Goal: Task Accomplishment & Management: Manage account settings

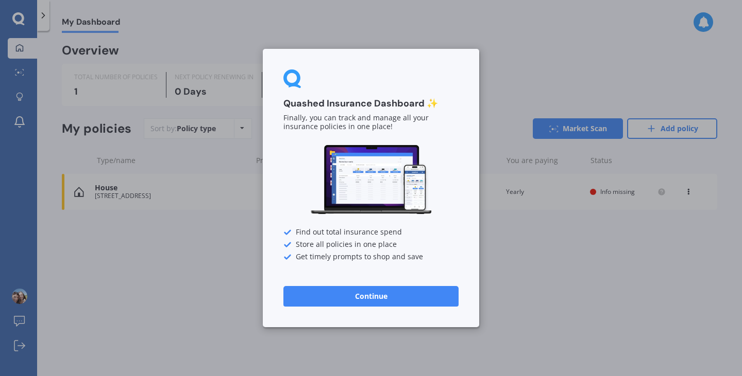
click at [522, 62] on div "Quashed Insurance Dashboard ✨ Finally, you can track and manage all your insura…" at bounding box center [371, 188] width 742 height 376
click at [511, 85] on div "Quashed Insurance Dashboard ✨ Finally, you can track and manage all your insura…" at bounding box center [371, 188] width 742 height 376
click at [351, 301] on button "Continue" at bounding box center [370, 296] width 175 height 21
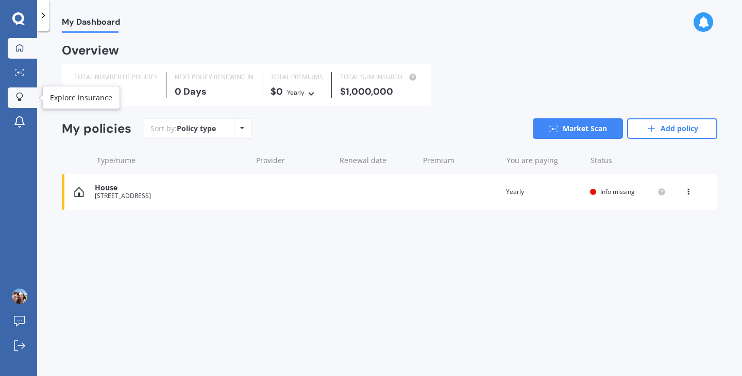
click at [18, 100] on icon at bounding box center [19, 97] width 7 height 9
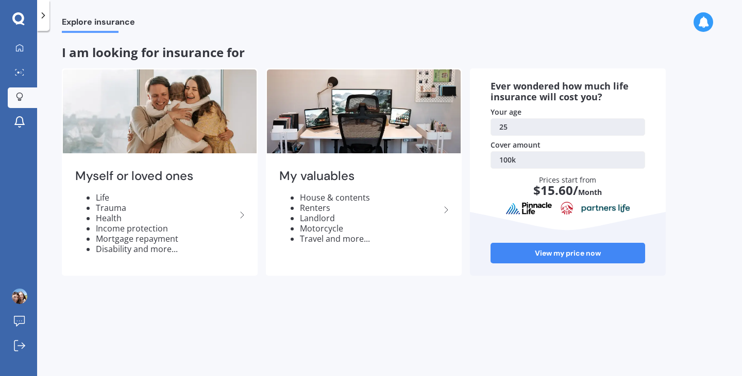
click at [18, 26] on div "My Dashboard Market Scan Explore insurance Notifications [PERSON_NAME] [PERSON_…" at bounding box center [18, 188] width 37 height 376
click at [40, 8] on div at bounding box center [43, 15] width 12 height 31
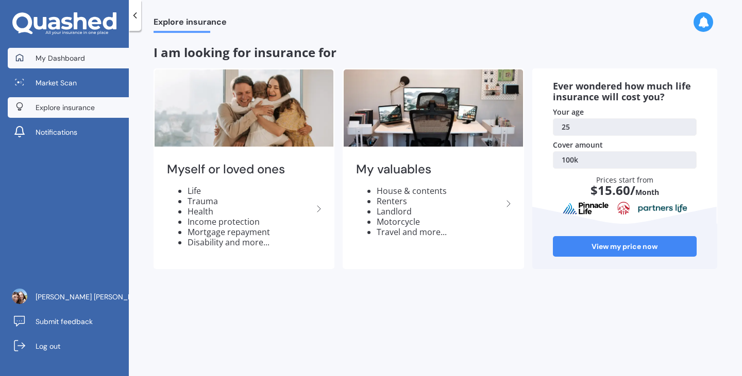
click at [63, 59] on span "My Dashboard" at bounding box center [60, 58] width 49 height 10
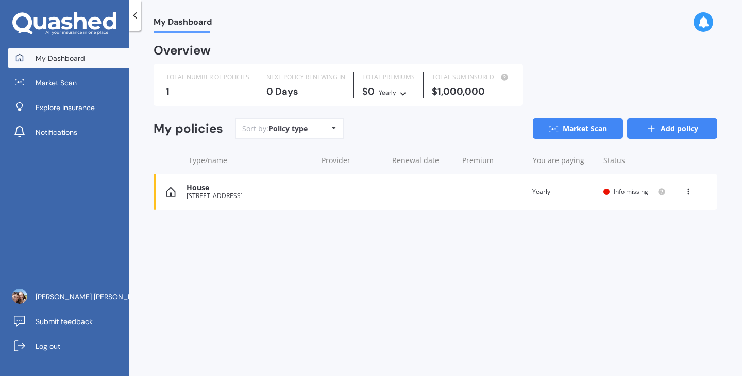
click at [673, 127] on link "Add policy" at bounding box center [672, 128] width 90 height 21
click at [656, 133] on icon at bounding box center [651, 129] width 10 height 10
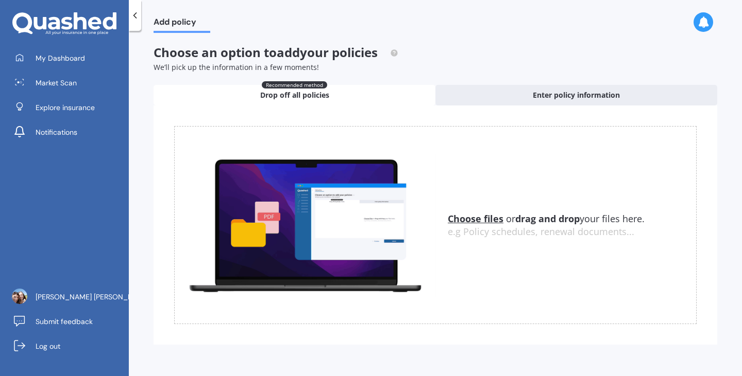
click at [476, 219] on u "Choose files" at bounding box center [476, 219] width 56 height 12
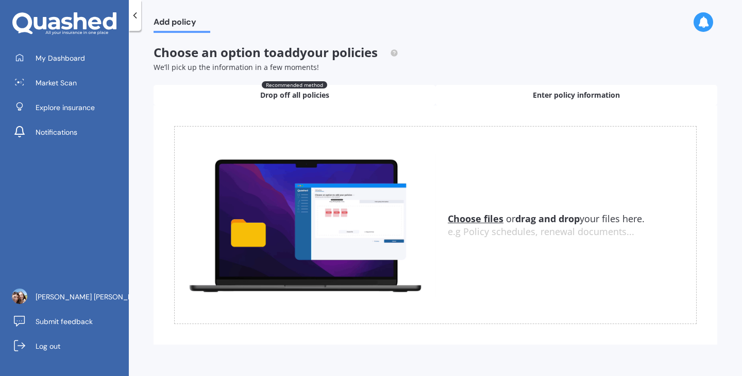
click at [483, 94] on div "Enter policy information" at bounding box center [576, 95] width 282 height 21
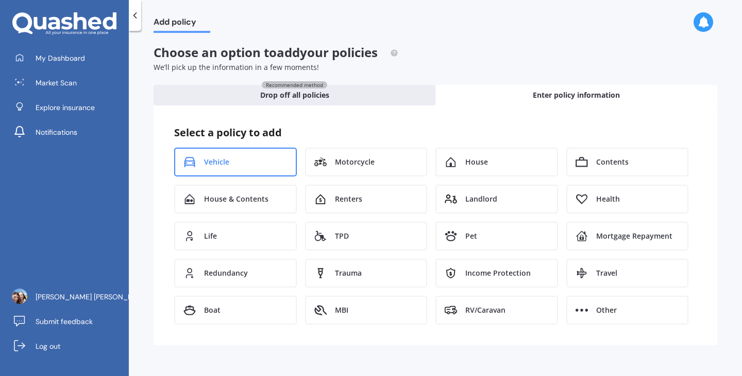
click at [242, 153] on div "Vehicle" at bounding box center [235, 162] width 123 height 29
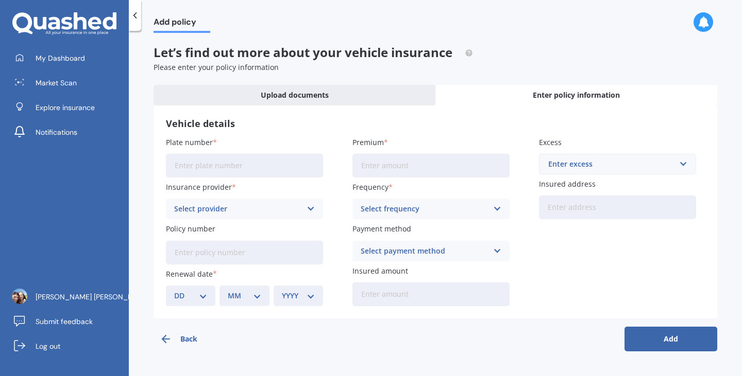
click at [261, 169] on input "Plate number" at bounding box center [244, 166] width 157 height 24
type input "KLR234"
click at [250, 212] on div "Select provider" at bounding box center [237, 208] width 127 height 11
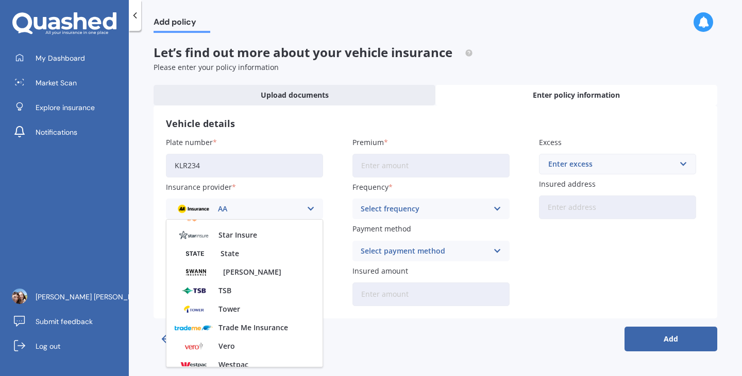
scroll to position [421, 0]
click at [244, 255] on div "State" at bounding box center [244, 253] width 156 height 19
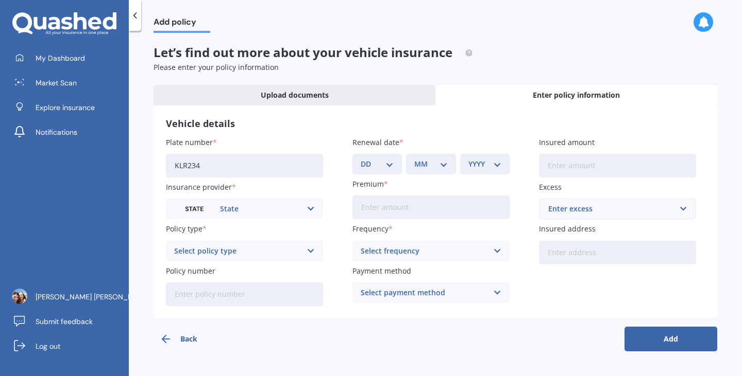
click at [386, 164] on select "DD 01 02 03 04 05 06 07 08 09 10 11 12 13 14 15 16 17 18 19 20 21 22 23 24 25 2…" at bounding box center [377, 164] width 33 height 11
select select "20"
click at [361, 159] on select "DD 01 02 03 04 05 06 07 08 09 10 11 12 13 14 15 16 17 18 19 20 21 22 23 24 25 2…" at bounding box center [377, 164] width 33 height 11
click at [431, 160] on select "MM 01 02 03 04 05 06 07 08 09 10 11 12" at bounding box center [430, 164] width 33 height 11
select select "12"
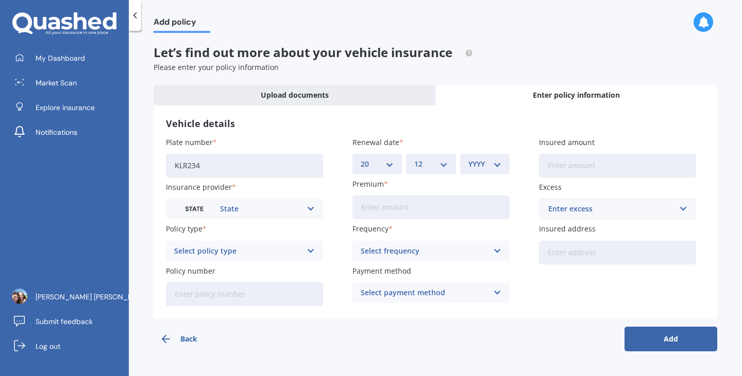
click at [414, 159] on select "MM 01 02 03 04 05 06 07 08 09 10 11 12" at bounding box center [430, 164] width 33 height 11
click at [492, 169] on select "YYYY 2027 2026 2025 2024 2023 2022 2021 2020 2019 2018 2017 2016 2015 2014 2013…" at bounding box center [484, 164] width 33 height 11
select select "1999"
click at [468, 159] on select "YYYY 2027 2026 2025 2024 2023 2022 2021 2020 2019 2018 2017 2016 2015 2014 2013…" at bounding box center [484, 164] width 33 height 11
click at [72, 34] on icon at bounding box center [64, 23] width 104 height 23
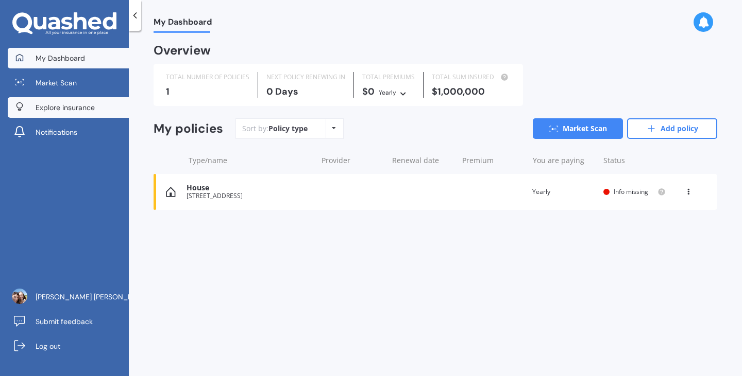
click at [78, 113] on link "Explore insurance" at bounding box center [68, 107] width 121 height 21
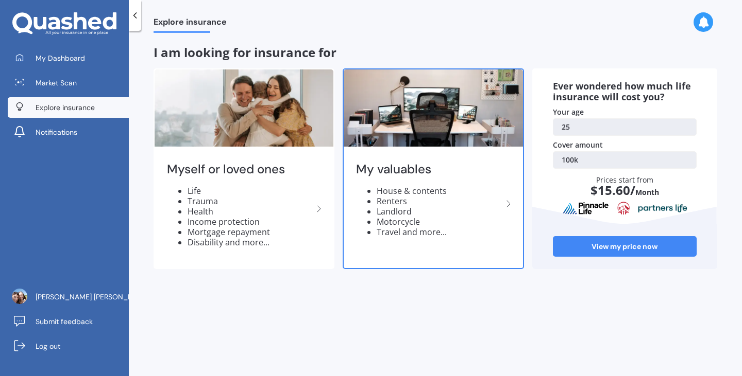
click at [459, 188] on li "House & contents" at bounding box center [438, 191] width 125 height 10
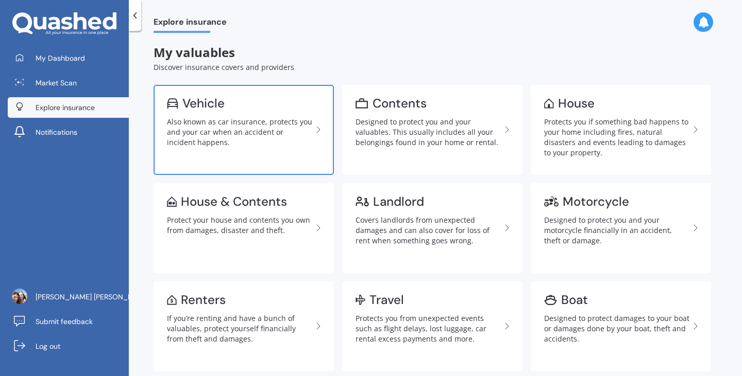
click at [267, 118] on div "Also known as car insurance, protects you and your car when an accident or inci…" at bounding box center [239, 132] width 145 height 31
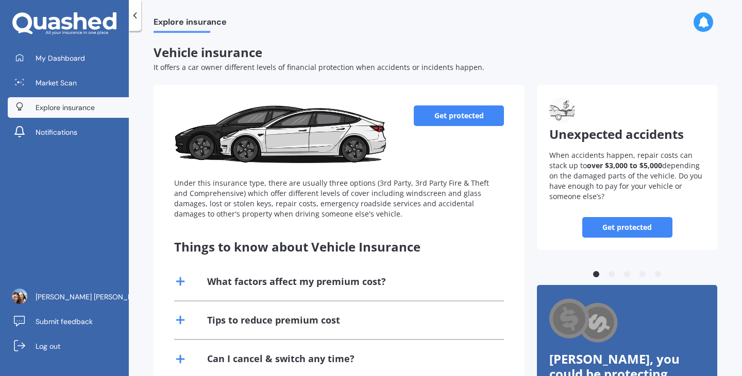
click at [443, 123] on link "Get protected" at bounding box center [459, 116] width 90 height 21
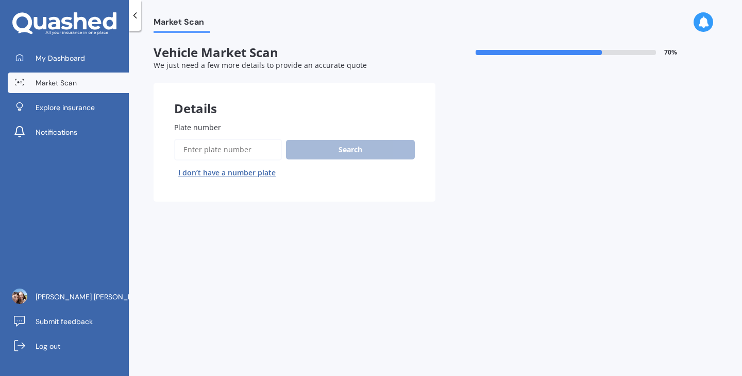
click at [227, 149] on input "Plate number" at bounding box center [228, 150] width 108 height 22
type input "RAY882"
click at [307, 145] on button "Search" at bounding box center [350, 150] width 129 height 20
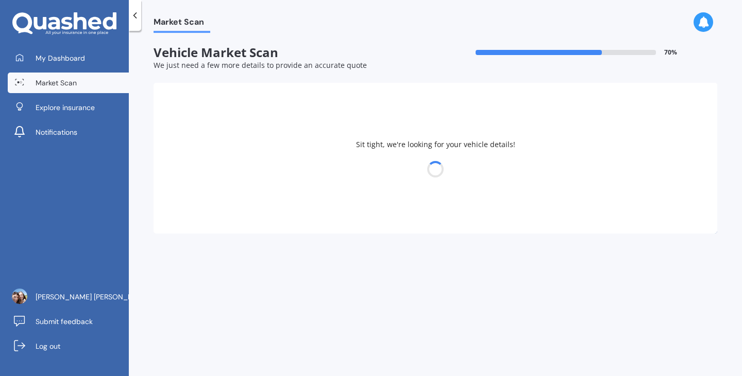
select select "TOYOTA"
select select "COROLLA"
select select "20"
select select "12"
select select "1999"
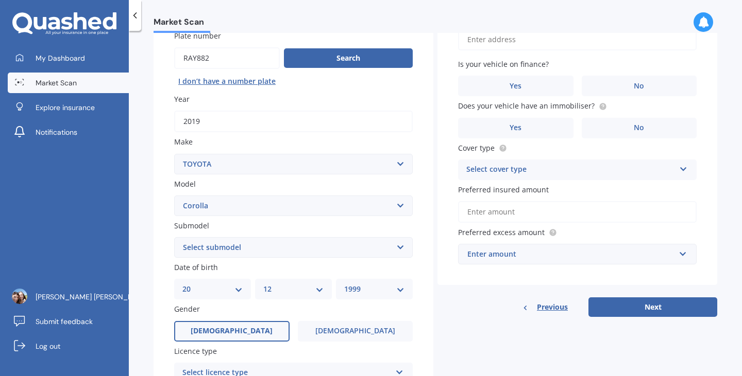
scroll to position [91, 0]
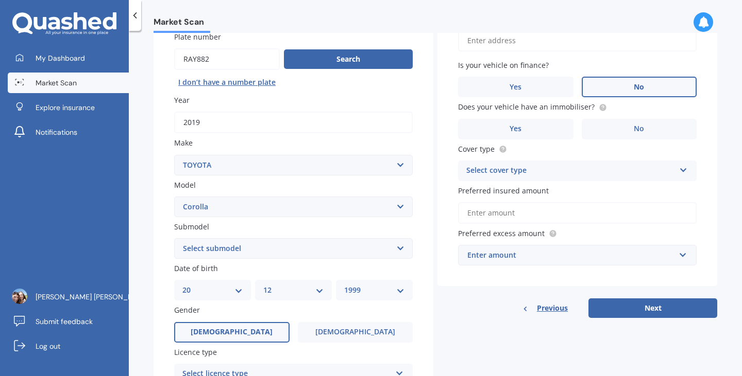
click at [587, 87] on label "No" at bounding box center [638, 87] width 115 height 21
click at [0, 0] on input "No" at bounding box center [0, 0] width 0 height 0
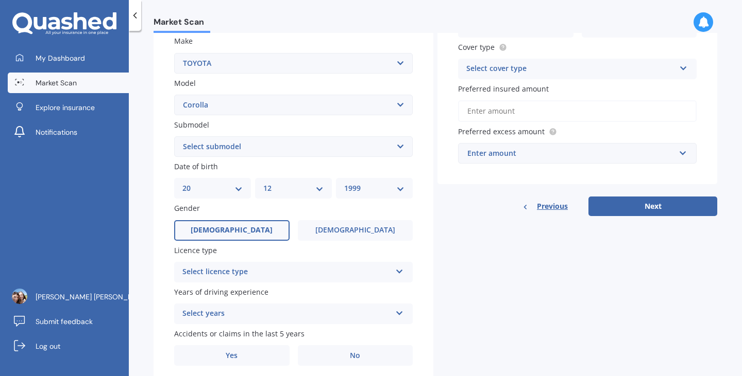
scroll to position [194, 0]
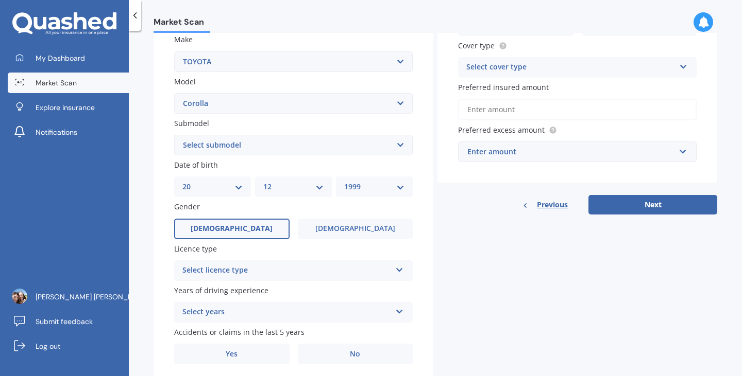
click at [236, 191] on select "DD 01 02 03 04 05 06 07 08 09 10 11 12 13 14 15 16 17 18 19 20 21 22 23 24 25 2…" at bounding box center [212, 186] width 60 height 11
select select "02"
click at [182, 183] on select "DD 01 02 03 04 05 06 07 08 09 10 11 12 13 14 15 16 17 18 19 20 21 22 23 24 25 2…" at bounding box center [212, 186] width 60 height 11
click at [286, 181] on div "MM 01 02 03 04 05 06 07 08 09 10 11 12" at bounding box center [293, 187] width 77 height 21
click at [283, 185] on select "MM 01 02 03 04 05 06 07 08 09 10 11 12" at bounding box center [293, 186] width 60 height 11
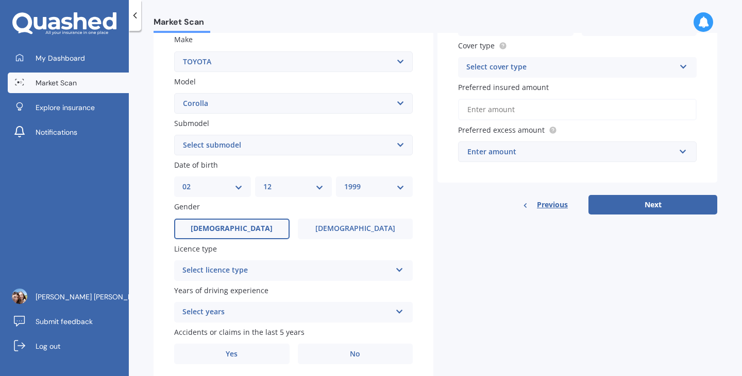
select select "08"
click at [263, 183] on select "MM 01 02 03 04 05 06 07 08 09 10 11 12" at bounding box center [293, 186] width 60 height 11
click at [392, 186] on select "YYYY 2025 2024 2023 2022 2021 2020 2019 2018 2017 2016 2015 2014 2013 2012 2011…" at bounding box center [374, 186] width 60 height 11
select select "1970"
click at [344, 183] on select "YYYY 2025 2024 2023 2022 2021 2020 2019 2018 2017 2016 2015 2014 2013 2012 2011…" at bounding box center [374, 186] width 60 height 11
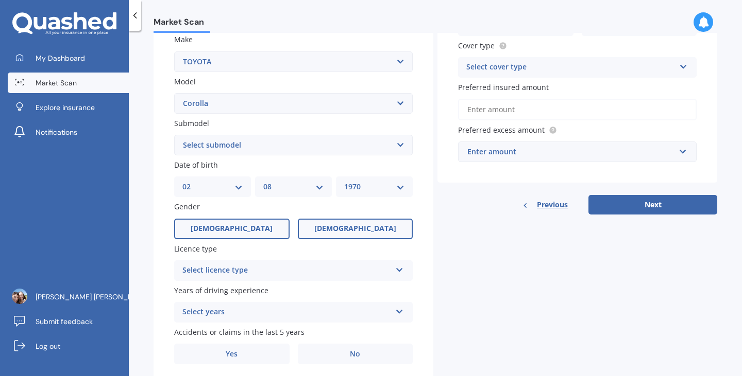
click at [359, 236] on label "[DEMOGRAPHIC_DATA]" at bounding box center [355, 229] width 115 height 21
click at [0, 0] on input "[DEMOGRAPHIC_DATA]" at bounding box center [0, 0] width 0 height 0
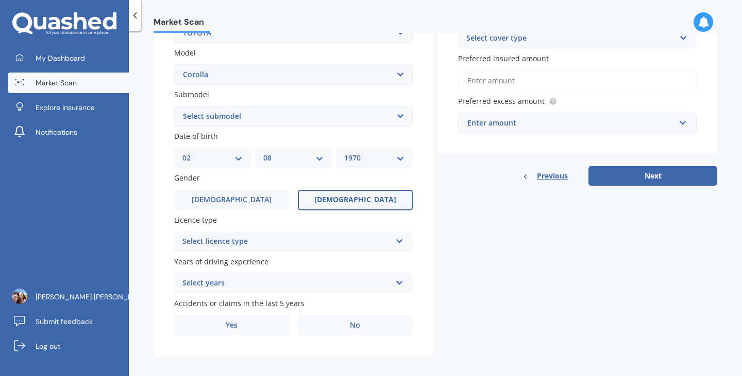
scroll to position [224, 0]
click at [314, 242] on div "Select licence type" at bounding box center [286, 241] width 209 height 12
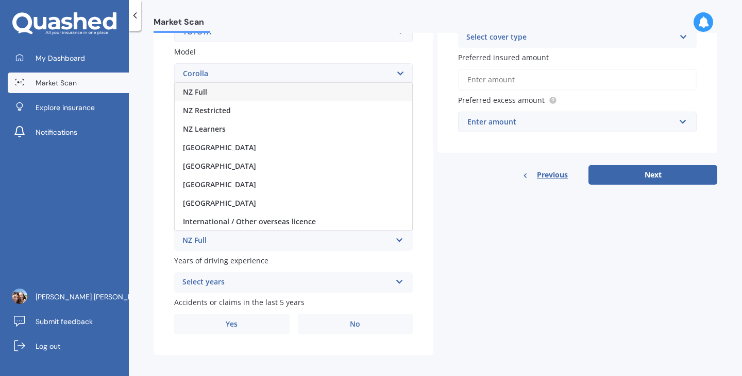
click at [286, 97] on div "NZ Full" at bounding box center [293, 92] width 237 height 19
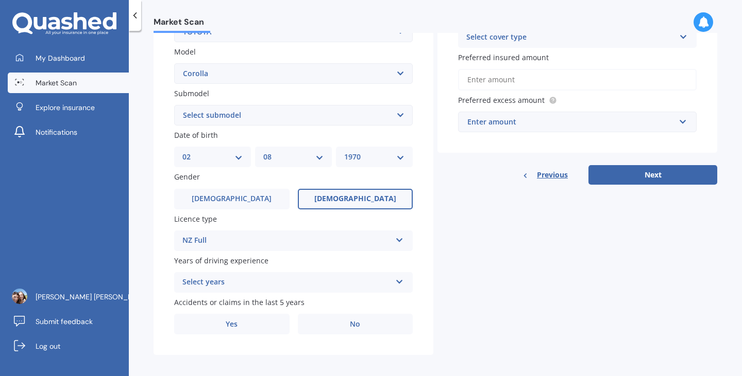
click at [291, 282] on div "Select years" at bounding box center [286, 283] width 209 height 12
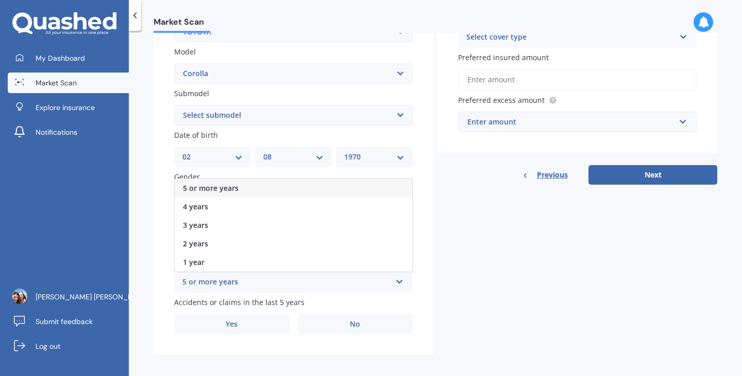
click at [276, 196] on div "5 or more years" at bounding box center [293, 188] width 237 height 19
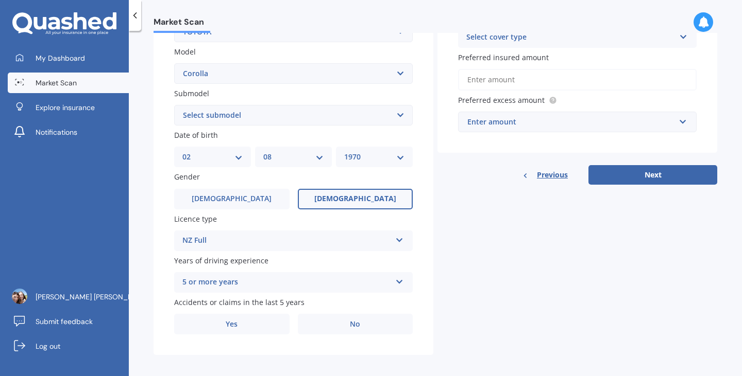
scroll to position [232, 0]
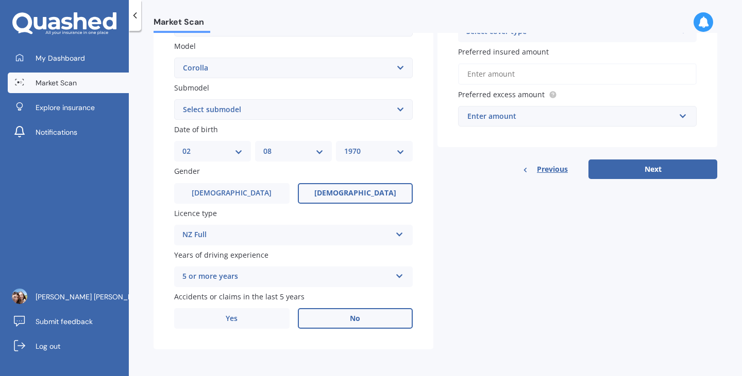
click at [385, 322] on label "No" at bounding box center [355, 319] width 115 height 21
click at [0, 0] on input "No" at bounding box center [0, 0] width 0 height 0
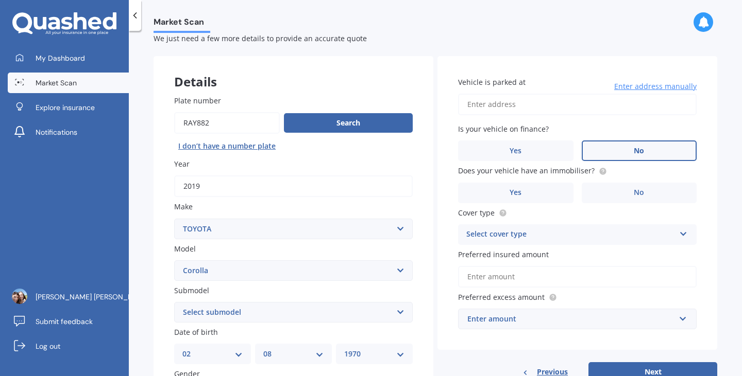
scroll to position [0, 0]
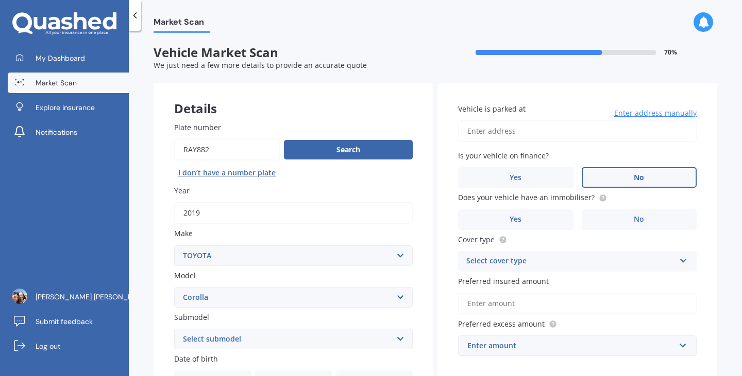
click at [535, 141] on input "Vehicle is parked at" at bounding box center [577, 132] width 238 height 22
type input "[STREET_ADDRESS]"
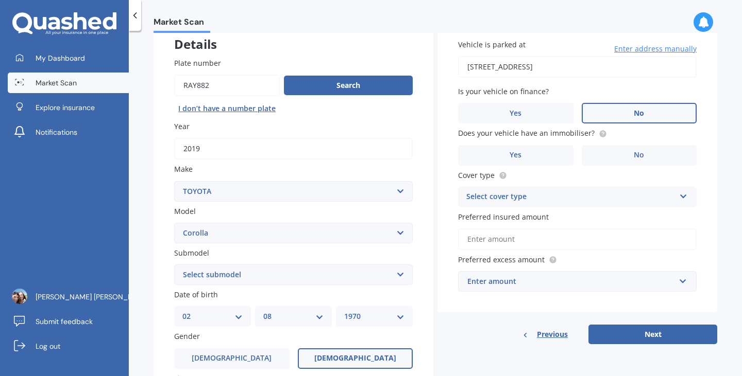
scroll to position [65, 0]
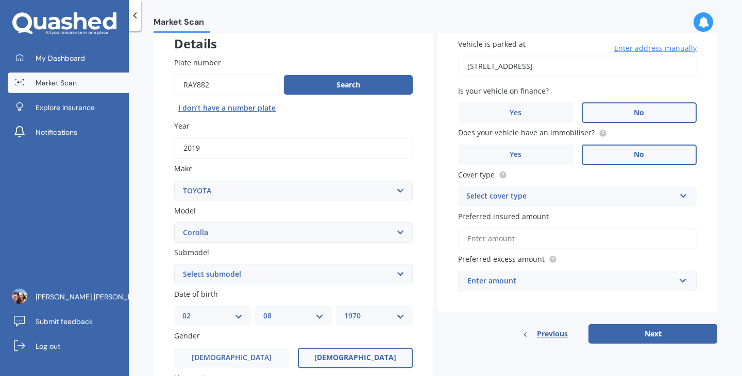
click at [627, 158] on label "No" at bounding box center [638, 155] width 115 height 21
click at [0, 0] on input "No" at bounding box center [0, 0] width 0 height 0
click at [636, 196] on div "Select cover type" at bounding box center [570, 197] width 209 height 12
click at [581, 222] on div "Comprehensive" at bounding box center [576, 217] width 237 height 19
click at [551, 237] on input "Preferred insured amount" at bounding box center [577, 239] width 238 height 22
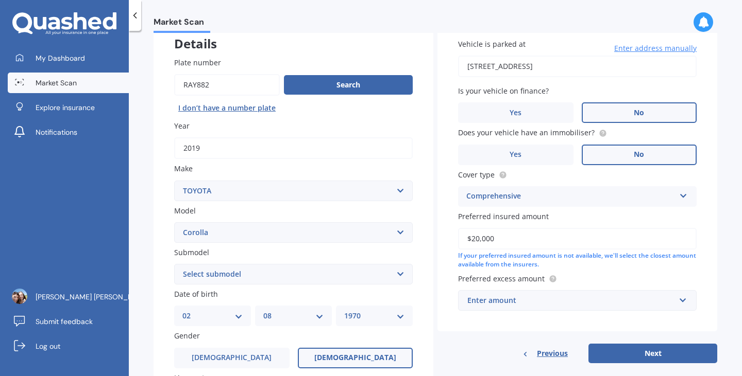
type input "$20,000"
click at [703, 251] on div "Vehicle is parked at [STREET_ADDRESS] Enter address manually Is your vehicle on…" at bounding box center [577, 175] width 280 height 314
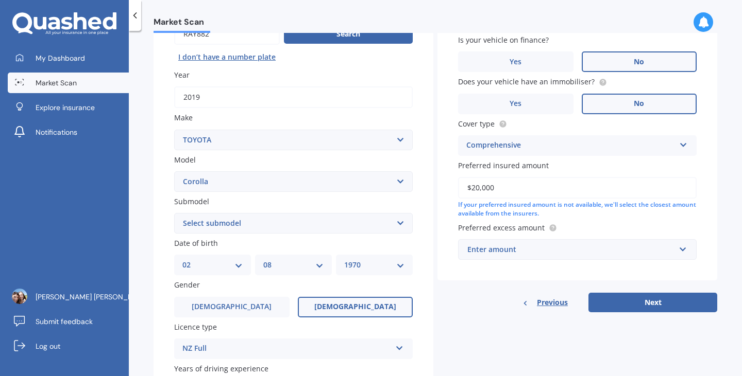
scroll to position [118, 0]
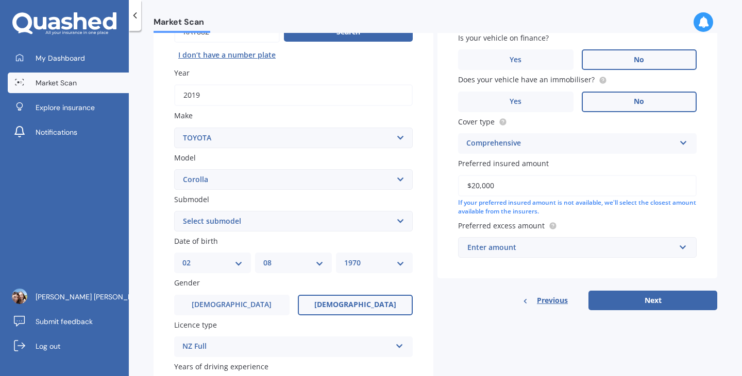
click at [574, 253] on div "Enter amount" at bounding box center [571, 247] width 208 height 11
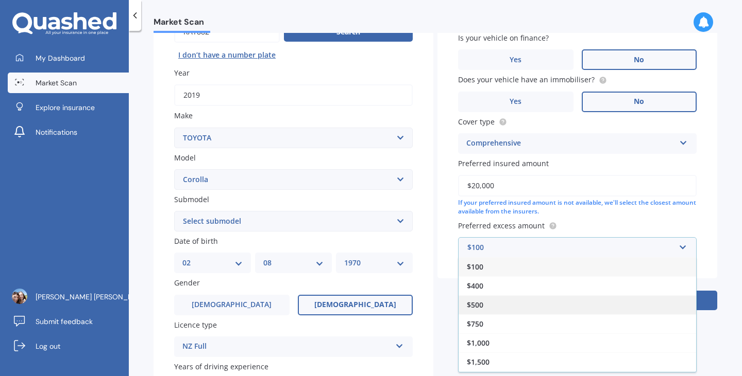
click at [510, 311] on div "$500" at bounding box center [576, 305] width 237 height 19
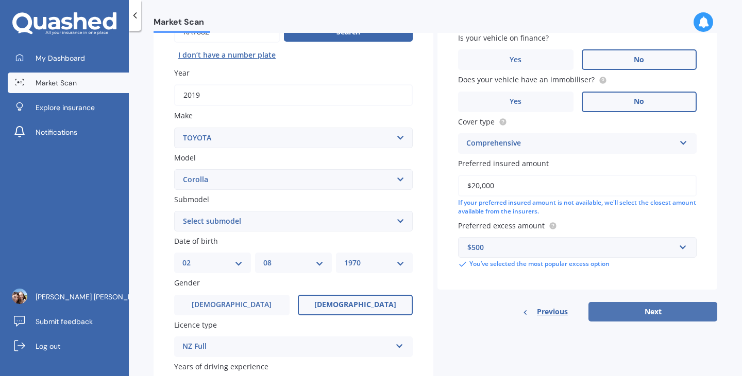
click at [607, 314] on button "Next" at bounding box center [652, 312] width 129 height 20
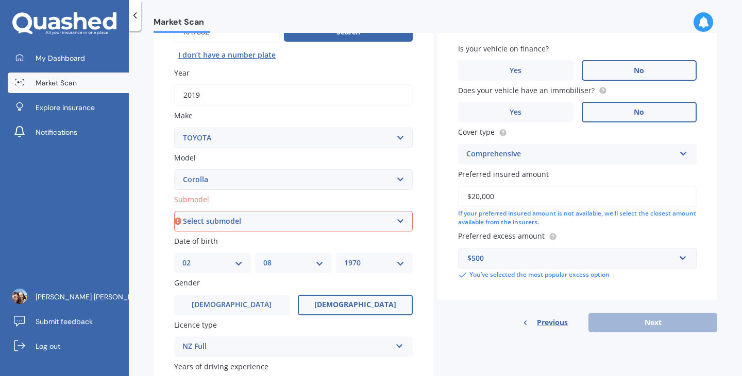
click at [388, 229] on select "Select submodel (All other) Axio Diesel [PERSON_NAME] 2WD [PERSON_NAME] 4WD FXG…" at bounding box center [293, 221] width 238 height 21
select select "HYBRID"
click at [174, 212] on select "Select submodel (All other) Axio Diesel [PERSON_NAME] 2WD [PERSON_NAME] 4WD FXG…" at bounding box center [293, 221] width 238 height 21
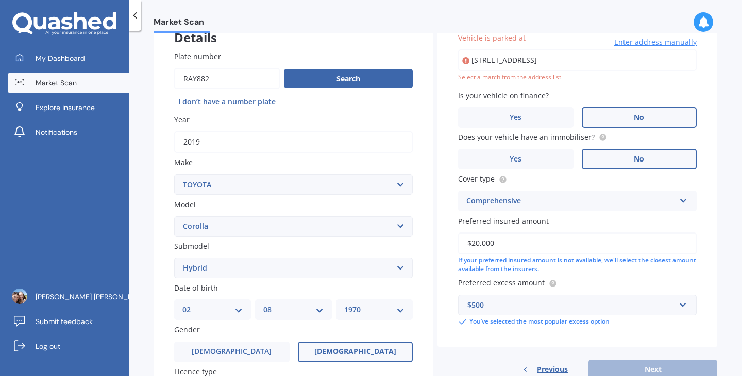
scroll to position [71, 0]
click at [638, 45] on span "Enter address manually" at bounding box center [655, 43] width 82 height 10
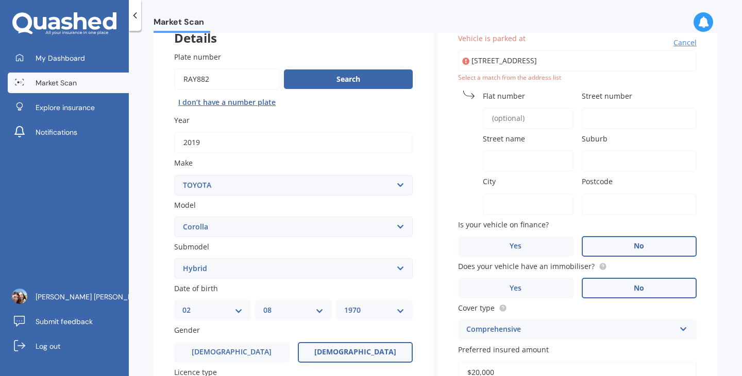
click at [594, 117] on input "Street number" at bounding box center [638, 119] width 115 height 22
type input "44"
type input "[GEOGRAPHIC_DATA]"
type input "Whangarei Heads"
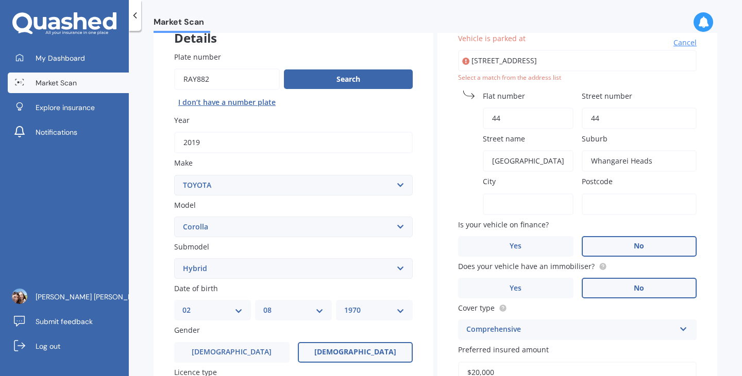
type input "Whangarei Heads"
type input "0174"
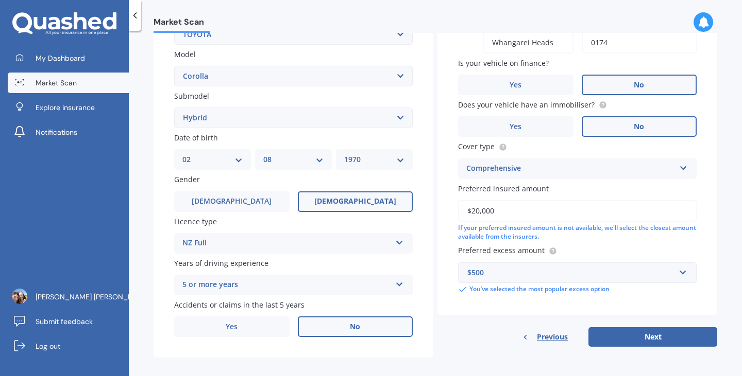
scroll to position [232, 0]
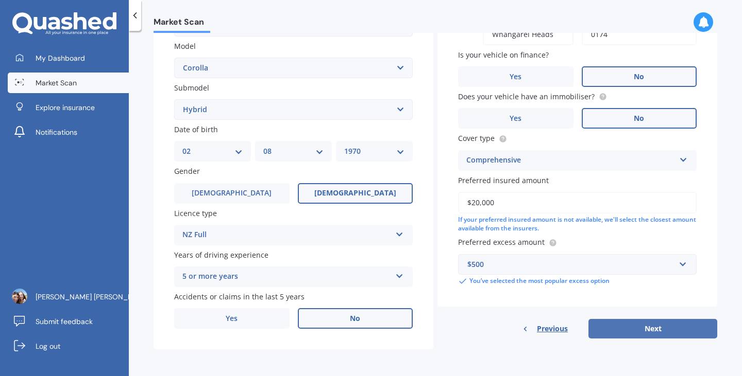
click at [604, 332] on button "Next" at bounding box center [652, 329] width 129 height 20
select select "02"
select select "08"
select select "1970"
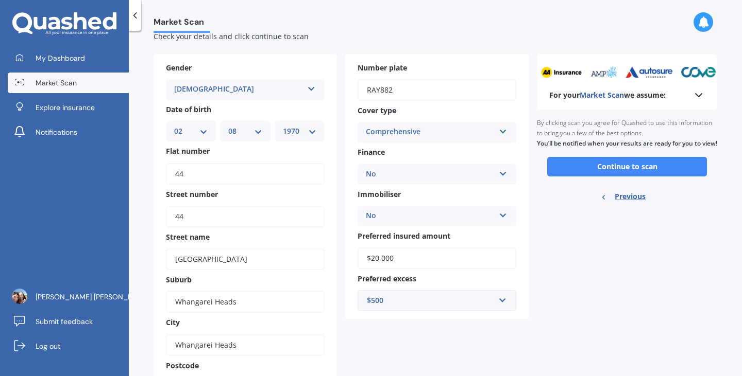
scroll to position [28, 0]
click at [569, 174] on button "Continue to scan" at bounding box center [627, 168] width 160 height 20
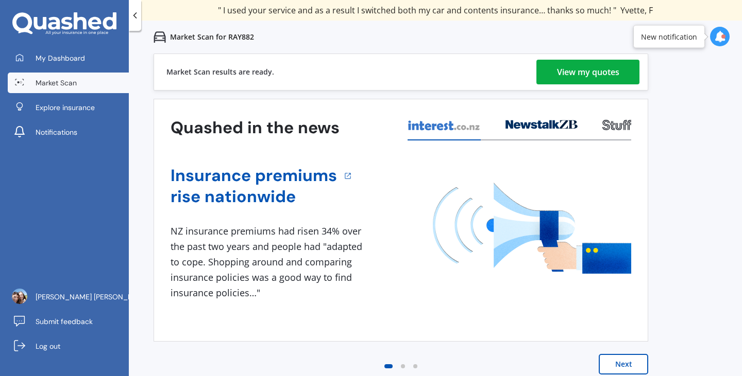
click at [602, 84] on div "View my quotes" at bounding box center [588, 72] width 62 height 25
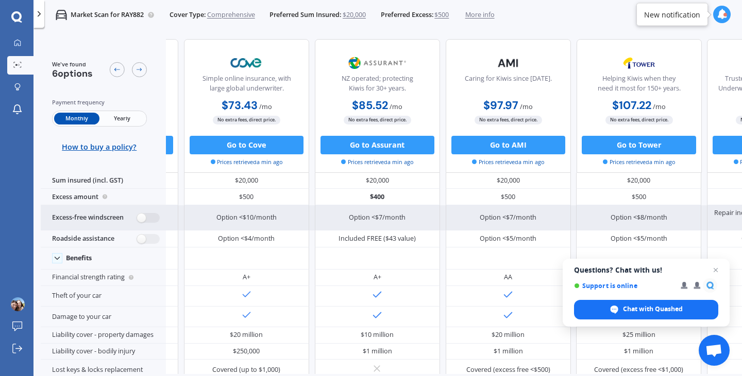
scroll to position [0, 230]
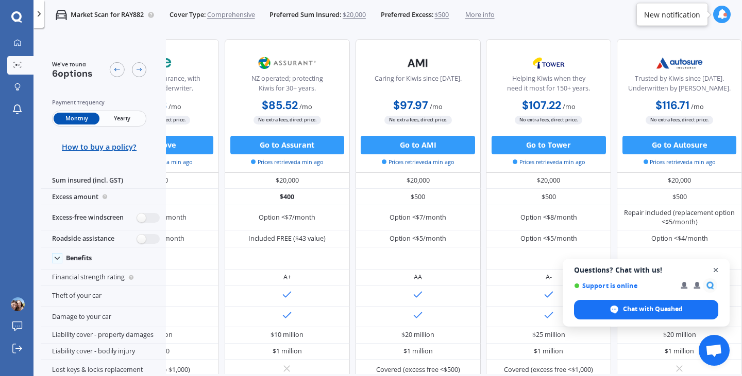
click at [714, 273] on span "Close chat" at bounding box center [715, 270] width 13 height 13
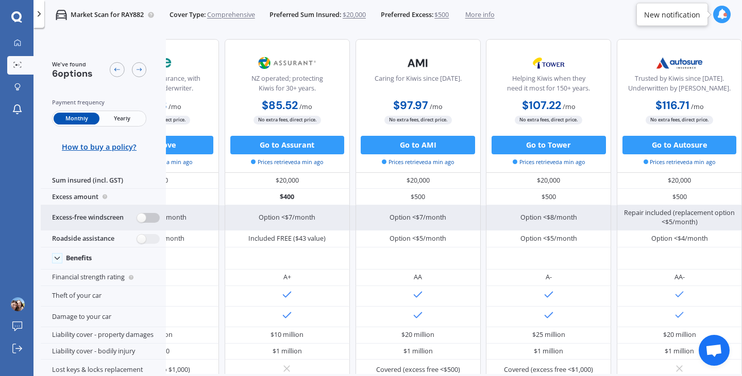
click at [139, 217] on label at bounding box center [148, 218] width 23 height 10
radio input "true"
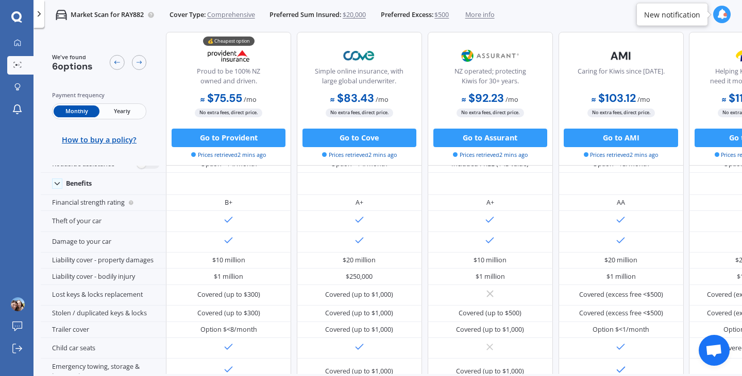
scroll to position [106, 0]
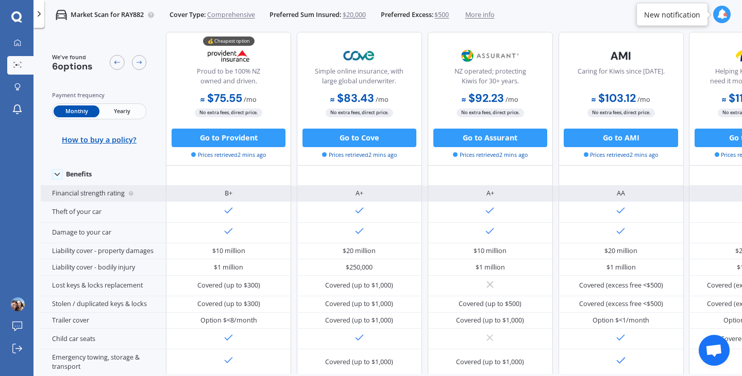
click at [92, 198] on div "Financial strength rating" at bounding box center [103, 194] width 125 height 16
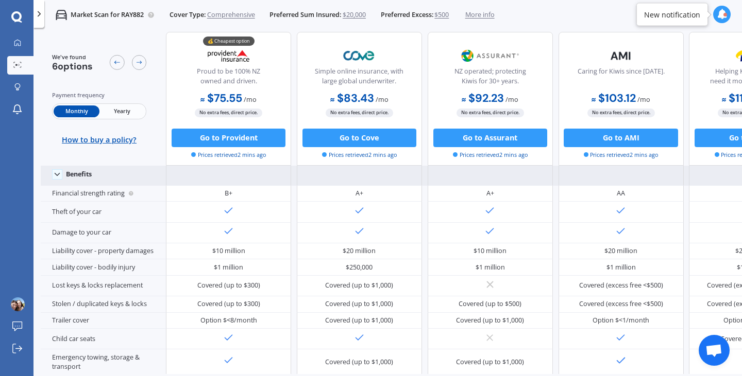
click at [56, 170] on icon at bounding box center [57, 174] width 9 height 9
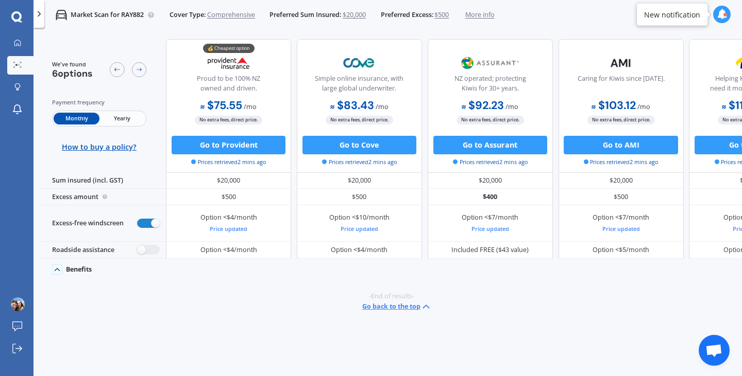
scroll to position [0, 0]
click at [60, 267] on icon at bounding box center [57, 269] width 9 height 9
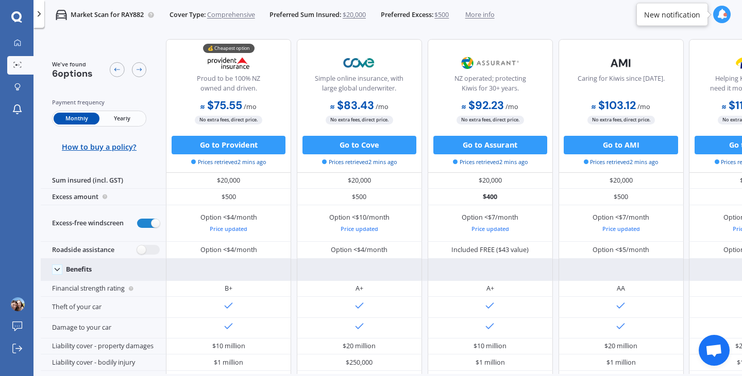
click at [119, 115] on span "Yearly" at bounding box center [121, 119] width 45 height 12
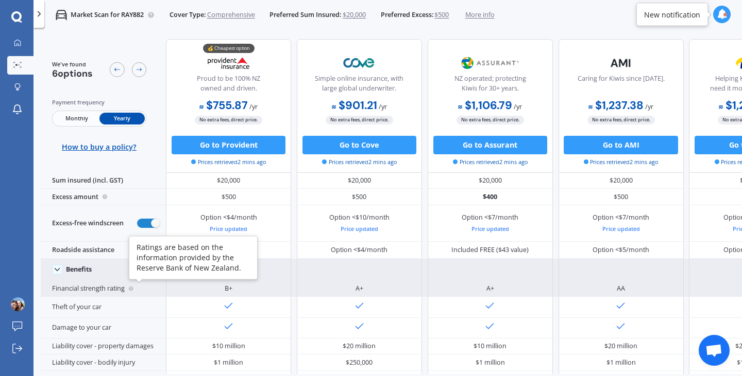
click at [133, 289] on circle at bounding box center [131, 289] width 5 height 5
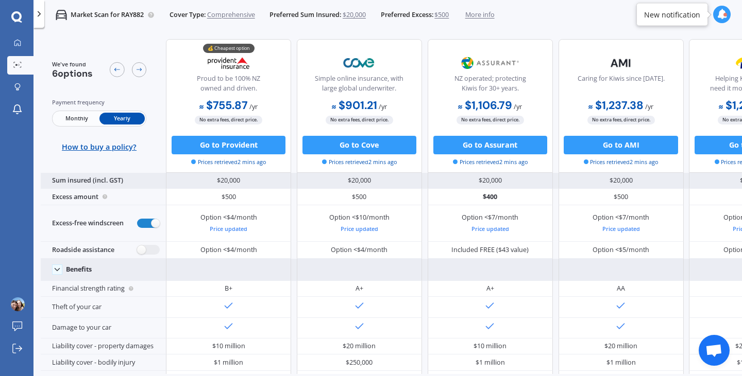
click at [101, 184] on div "Sum insured (incl. GST)" at bounding box center [103, 181] width 125 height 16
click at [216, 176] on div "$20,000" at bounding box center [228, 181] width 125 height 16
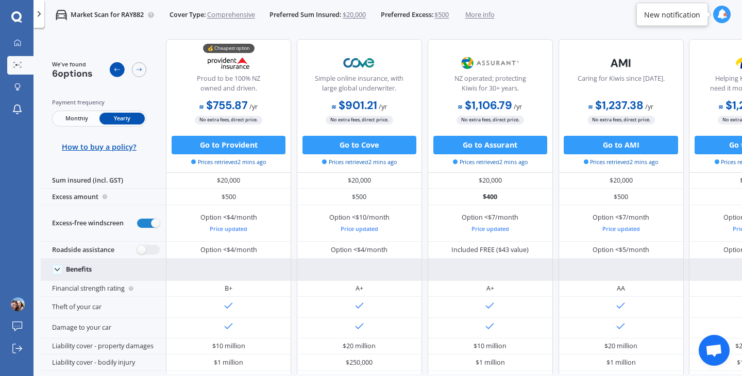
click at [112, 65] on div at bounding box center [117, 69] width 15 height 15
click at [117, 67] on icon at bounding box center [116, 69] width 7 height 7
click at [136, 67] on icon at bounding box center [138, 69] width 7 height 7
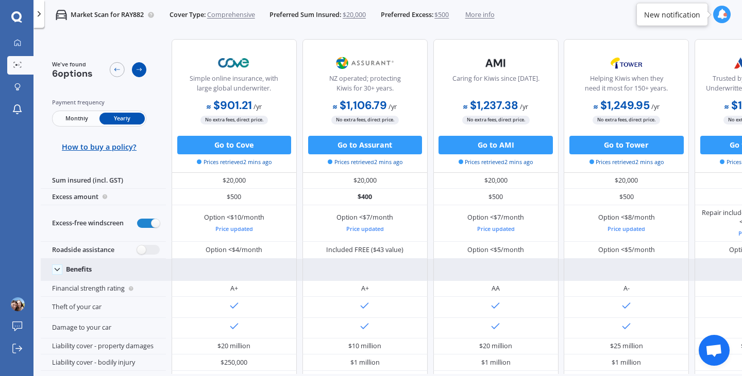
click at [139, 69] on icon at bounding box center [138, 69] width 7 height 7
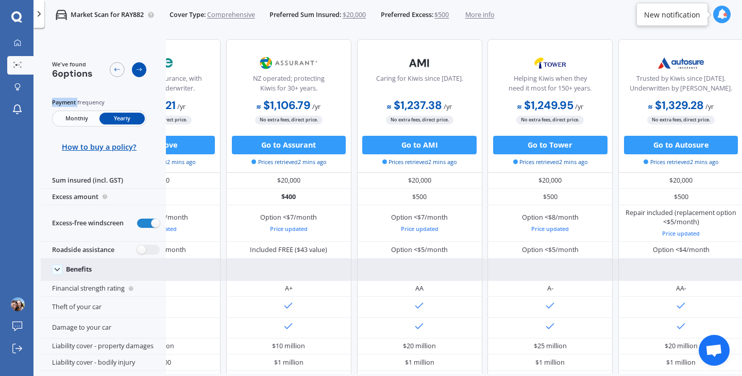
click at [139, 69] on icon at bounding box center [138, 69] width 7 height 7
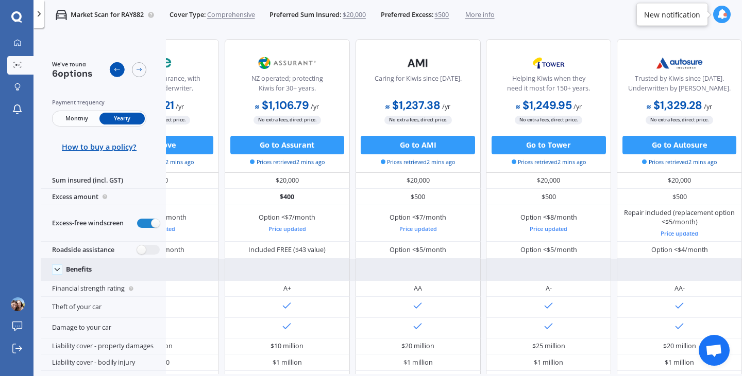
click at [118, 70] on icon at bounding box center [116, 69] width 7 height 7
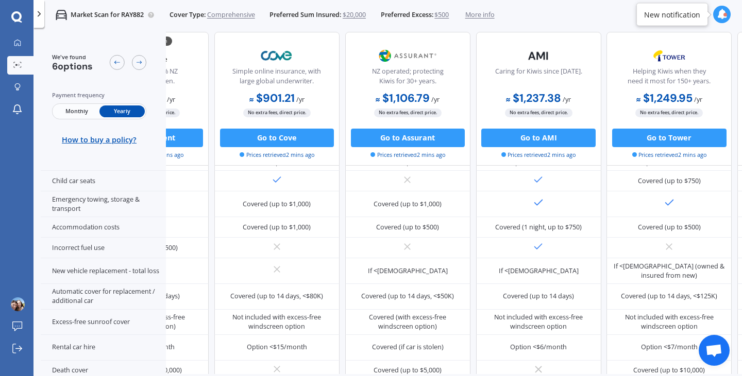
scroll to position [282, 91]
click at [358, 15] on span "$20,000" at bounding box center [353, 14] width 23 height 9
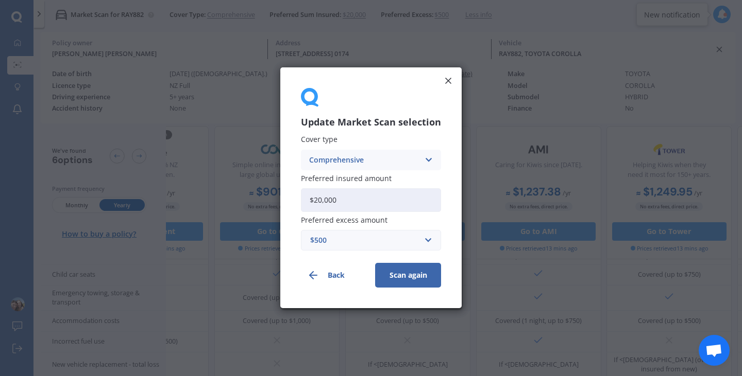
click at [351, 200] on input "$20,000" at bounding box center [371, 201] width 140 height 24
type input "$2"
click at [341, 239] on div "$500" at bounding box center [364, 240] width 109 height 11
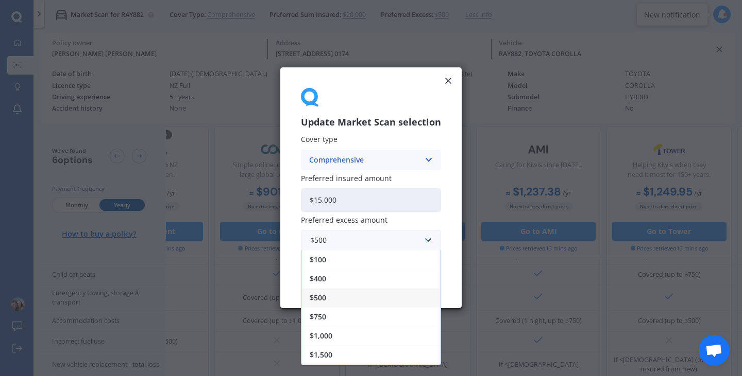
click at [446, 229] on div "Update Market Scan selection Cover type Comprehensive Comprehensive Third Party…" at bounding box center [370, 187] width 181 height 241
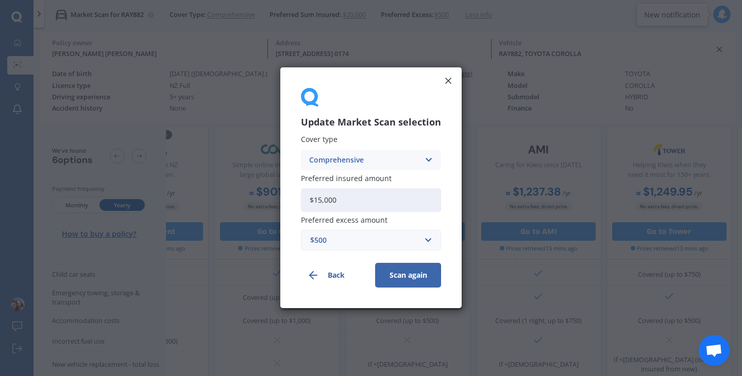
click at [403, 207] on input "$15,000" at bounding box center [371, 201] width 140 height 24
type input "$1"
type input "$16,000"
click at [421, 276] on button "Scan again" at bounding box center [408, 276] width 66 height 25
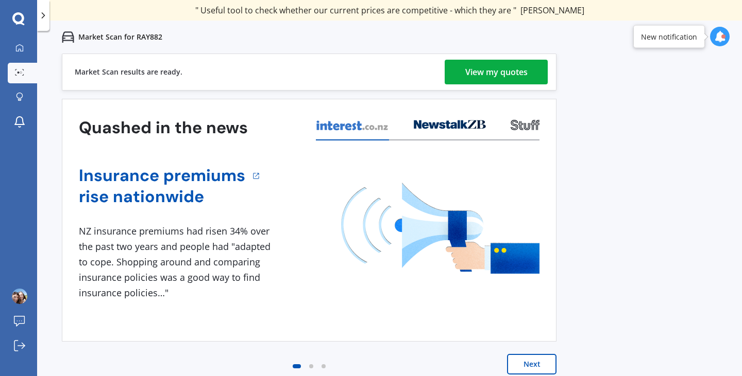
click at [465, 61] on div "View my quotes" at bounding box center [496, 72] width 62 height 25
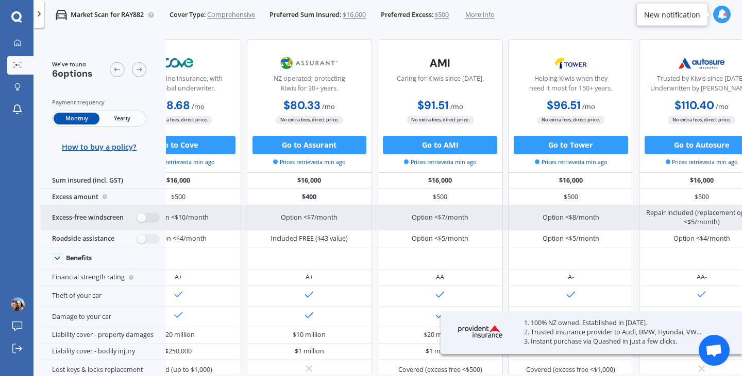
scroll to position [0, 201]
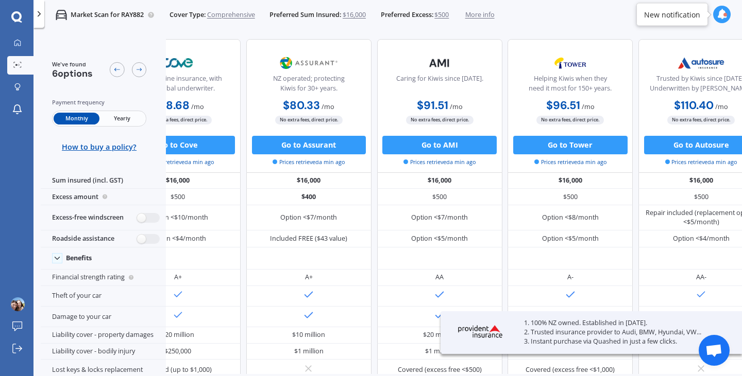
click at [469, 330] on img at bounding box center [480, 331] width 65 height 25
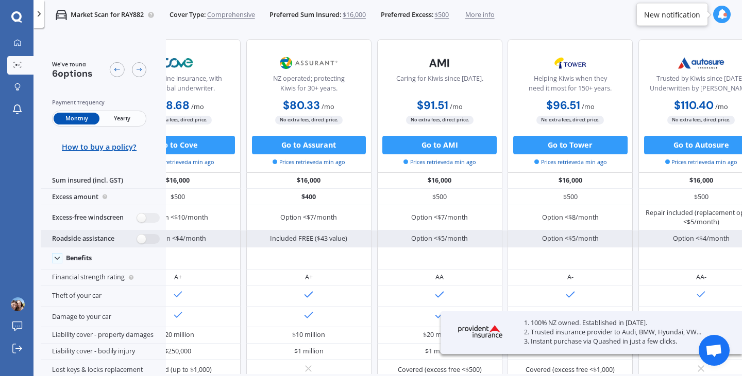
scroll to position [0, 0]
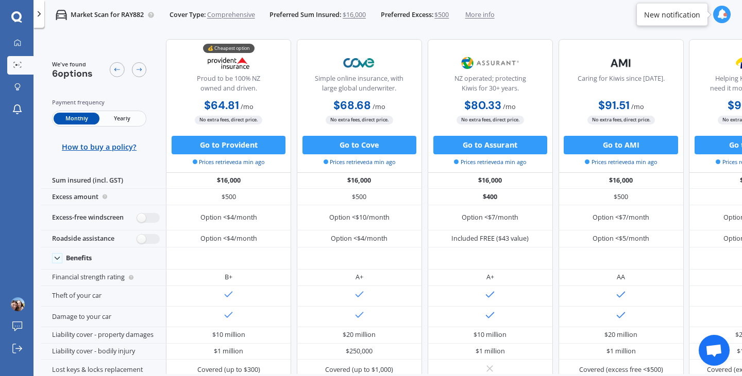
click at [137, 115] on span "Yearly" at bounding box center [121, 119] width 45 height 12
click at [16, 19] on icon at bounding box center [16, 17] width 11 height 12
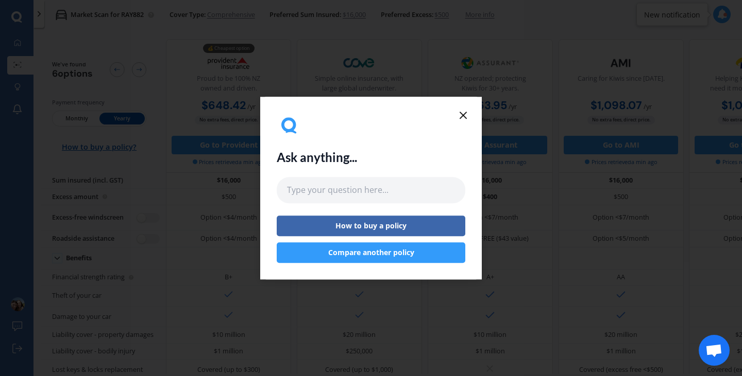
click at [464, 114] on line at bounding box center [463, 115] width 6 height 6
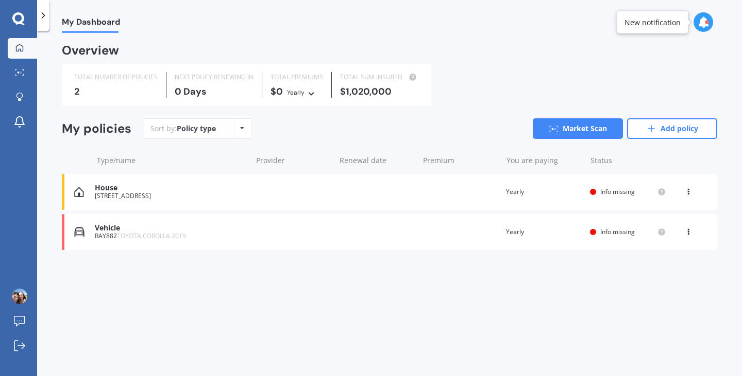
click at [685, 228] on icon at bounding box center [687, 230] width 7 height 6
click at [664, 271] on div "Delete" at bounding box center [665, 272] width 102 height 21
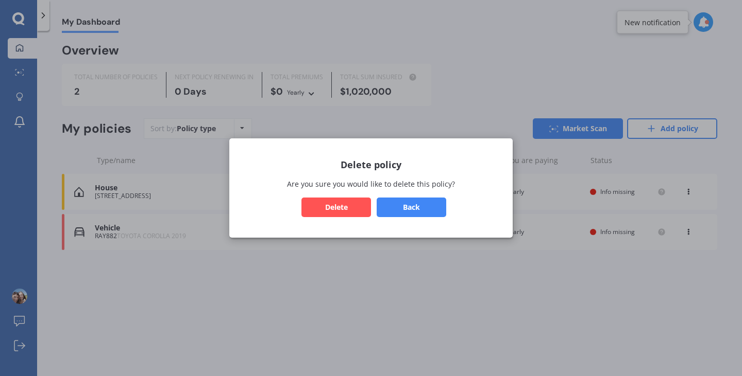
click at [335, 202] on button "Delete" at bounding box center [336, 208] width 70 height 20
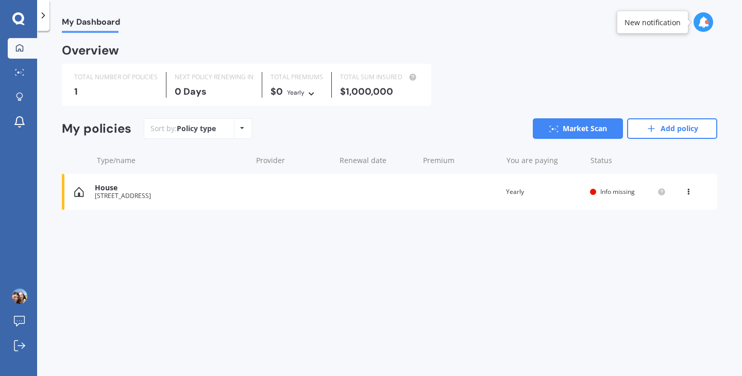
click at [601, 191] on span "Info missing" at bounding box center [617, 191] width 35 height 9
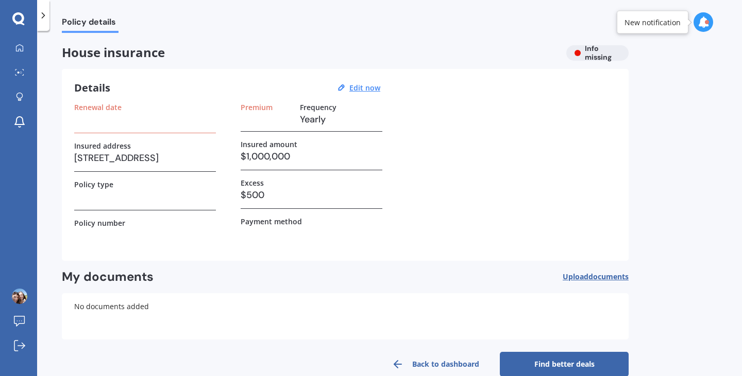
click at [527, 365] on link "Find better deals" at bounding box center [564, 364] width 129 height 25
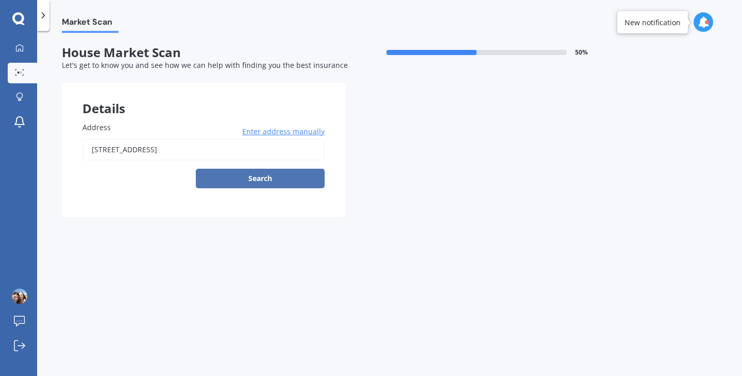
click at [259, 181] on button "Search" at bounding box center [260, 179] width 129 height 20
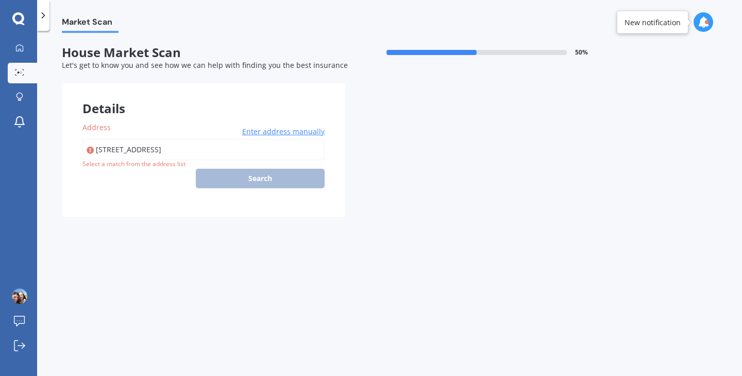
type input "[STREET_ADDRESS]"
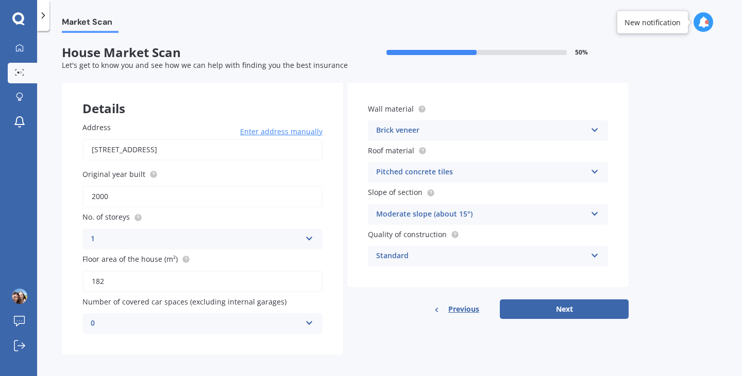
click at [224, 197] on input "2000" at bounding box center [202, 197] width 240 height 22
click at [152, 176] on circle at bounding box center [153, 175] width 7 height 7
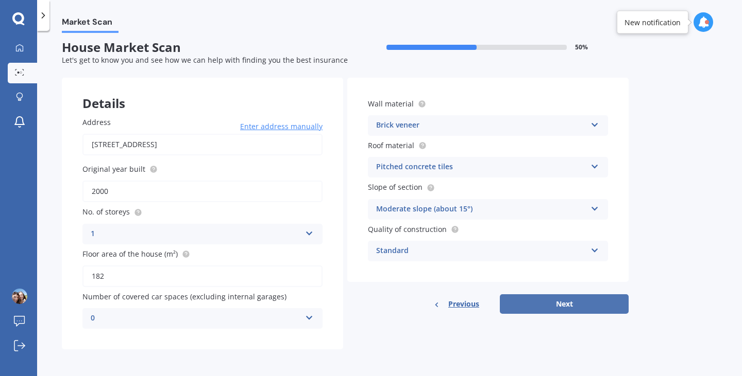
click at [514, 307] on button "Next" at bounding box center [564, 305] width 129 height 20
select select "02"
select select "08"
select select "1970"
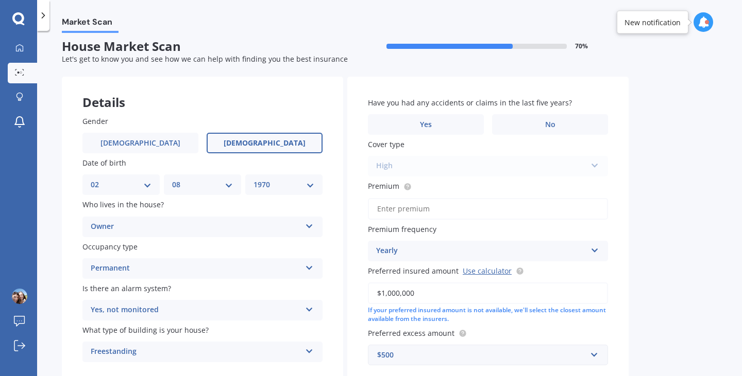
scroll to position [0, 0]
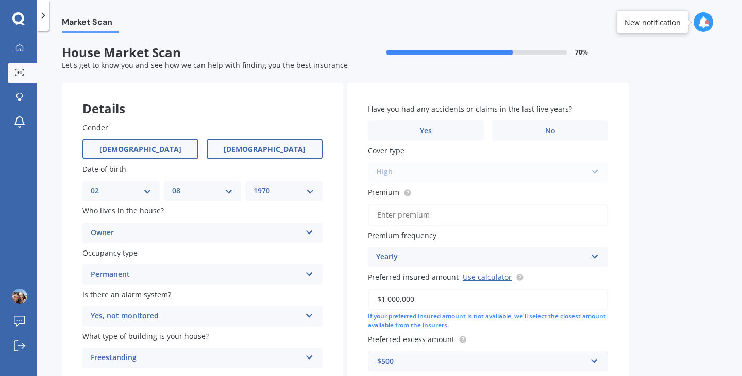
click at [173, 146] on label "[DEMOGRAPHIC_DATA]" at bounding box center [140, 149] width 116 height 21
click at [0, 0] on input "[DEMOGRAPHIC_DATA]" at bounding box center [0, 0] width 0 height 0
click at [146, 191] on select "DD 01 02 03 04 05 06 07 08 09 10 11 12 13 14 15 16 17 18 19 20 21 22 23 24 25 2…" at bounding box center [121, 190] width 61 height 11
select select "20"
click at [91, 186] on select "DD 01 02 03 04 05 06 07 08 09 10 11 12 13 14 15 16 17 18 19 20 21 22 23 24 25 2…" at bounding box center [121, 190] width 61 height 11
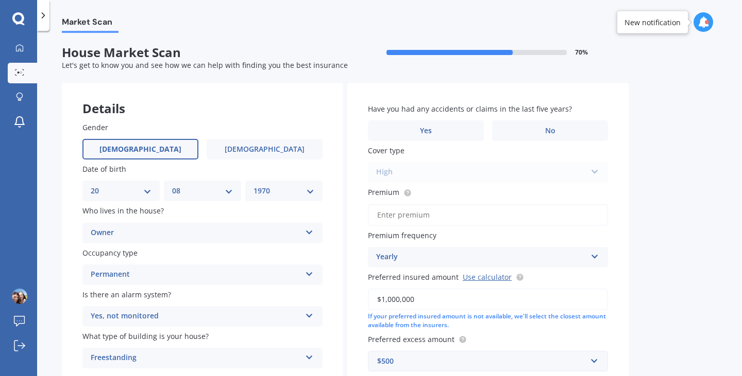
click at [203, 191] on select "MM 01 02 03 04 05 06 07 08 09 10 11 12" at bounding box center [202, 190] width 61 height 11
select select "12"
click at [172, 186] on select "MM 01 02 03 04 05 06 07 08 09 10 11 12" at bounding box center [202, 190] width 61 height 11
click at [259, 192] on select "YYYY 2009 2008 2007 2006 2005 2004 2003 2002 2001 2000 1999 1998 1997 1996 1995…" at bounding box center [283, 190] width 61 height 11
select select "1999"
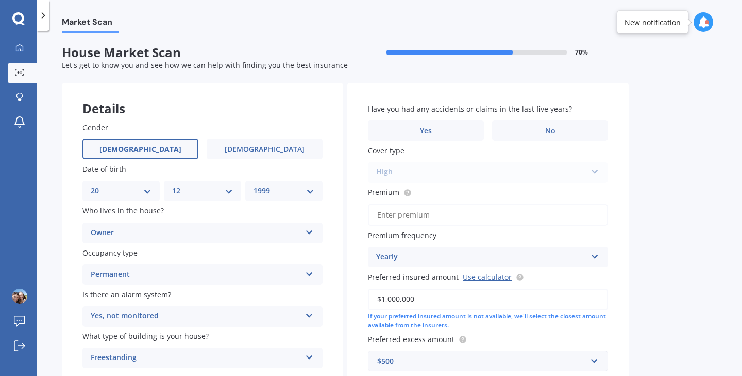
click at [253, 186] on select "YYYY 2009 2008 2007 2006 2005 2004 2003 2002 2001 2000 1999 1998 1997 1996 1995…" at bounding box center [283, 190] width 61 height 11
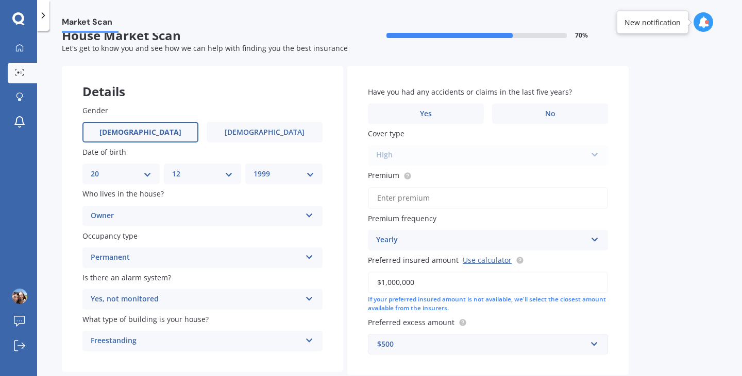
scroll to position [16, 0]
click at [563, 112] on label "No" at bounding box center [550, 114] width 116 height 21
click at [0, 0] on input "No" at bounding box center [0, 0] width 0 height 0
click at [573, 121] on label "No" at bounding box center [550, 114] width 116 height 21
click at [0, 0] on input "No" at bounding box center [0, 0] width 0 height 0
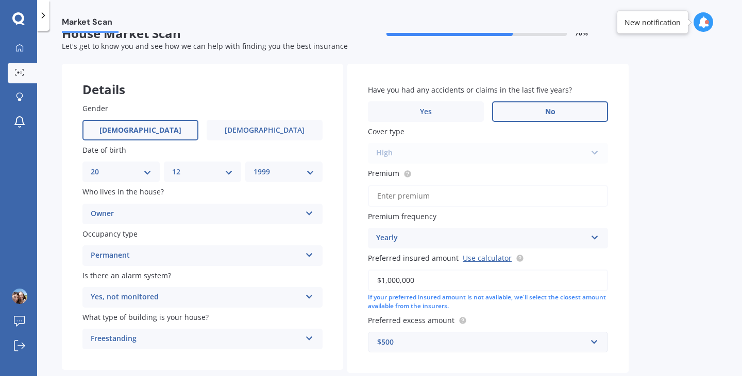
scroll to position [20, 0]
click at [705, 22] on div at bounding box center [707, 22] width 4 height 4
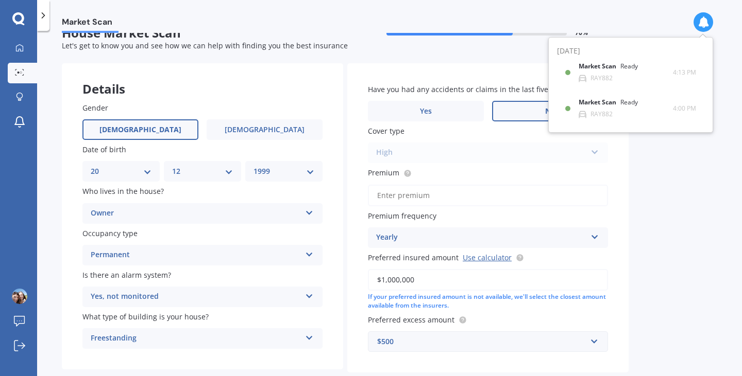
click at [663, 166] on div "Market Scan House Market Scan 70 % Let's get to know you and see how we can hel…" at bounding box center [389, 206] width 705 height 346
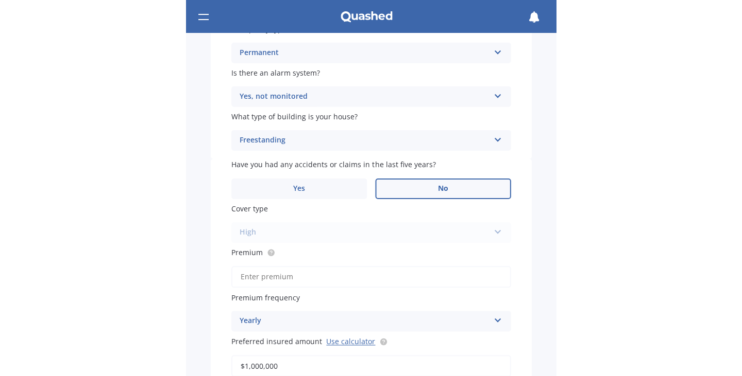
scroll to position [381, 0]
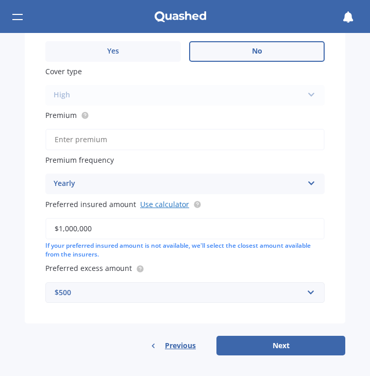
click at [161, 205] on link "Use calculator" at bounding box center [164, 204] width 49 height 10
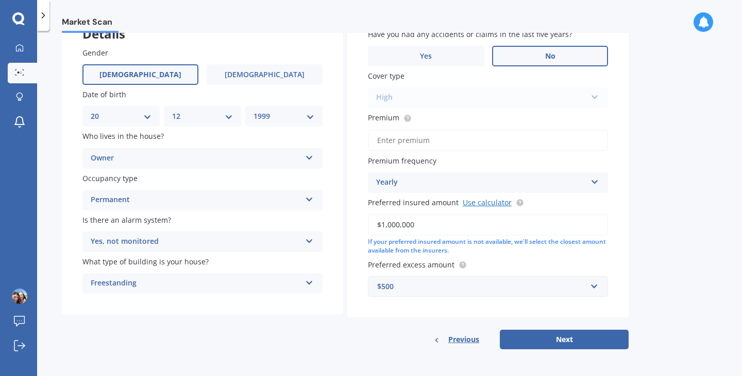
scroll to position [76, 0]
click at [407, 115] on circle at bounding box center [407, 118] width 7 height 7
click at [399, 136] on input "Premium" at bounding box center [488, 141] width 240 height 22
type input "$2,291.00"
click at [526, 334] on button "Next" at bounding box center [564, 340] width 129 height 20
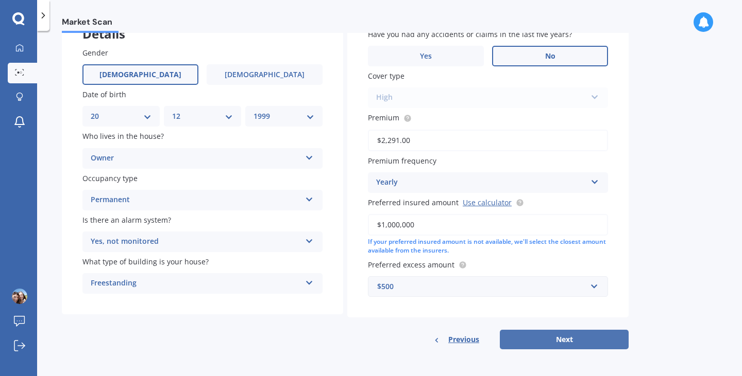
select select "20"
select select "12"
select select "1999"
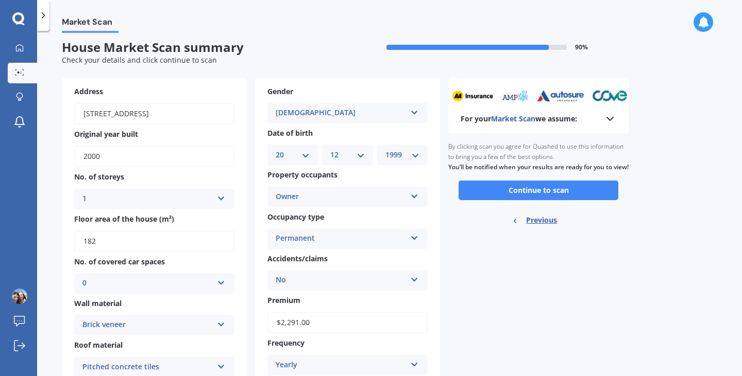
scroll to position [0, 0]
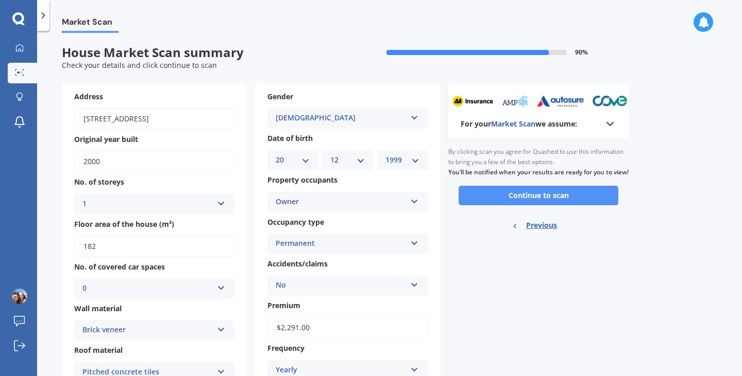
click at [516, 205] on button "Continue to scan" at bounding box center [538, 196] width 160 height 20
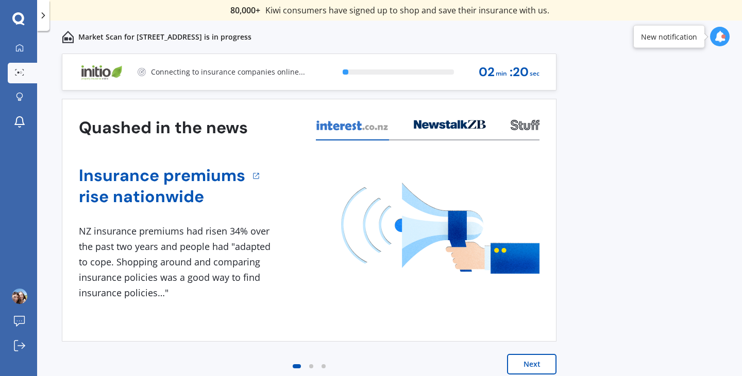
click at [529, 363] on button "Next" at bounding box center [531, 364] width 49 height 21
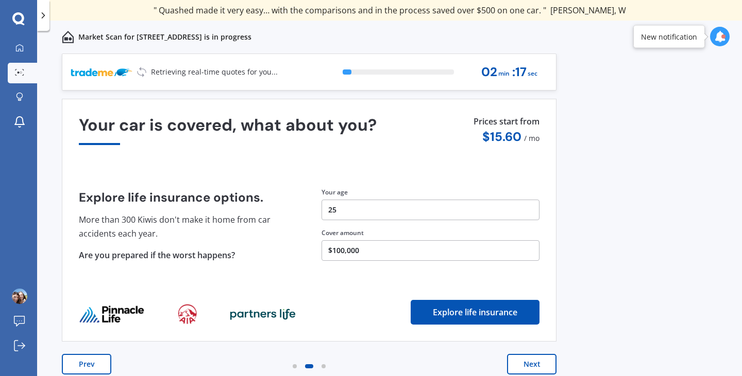
click at [529, 363] on button "Next" at bounding box center [531, 364] width 49 height 21
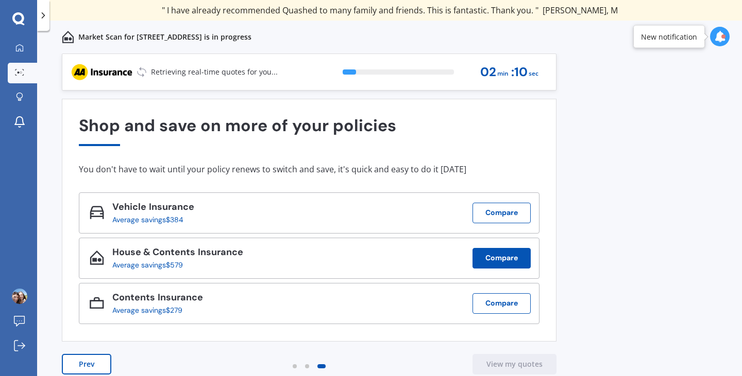
click at [496, 254] on button "Compare" at bounding box center [501, 258] width 58 height 21
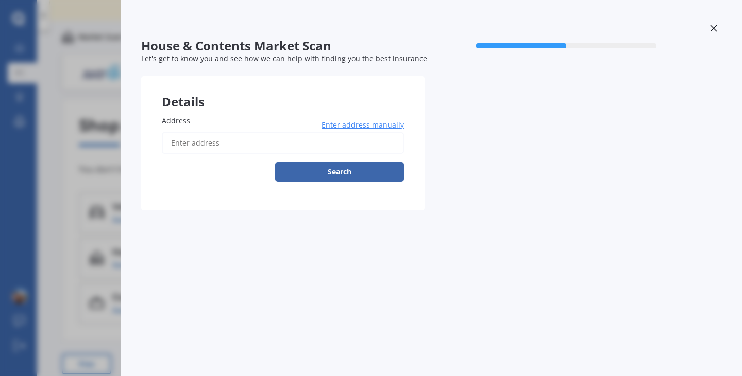
click at [286, 144] on input "Address" at bounding box center [283, 143] width 242 height 22
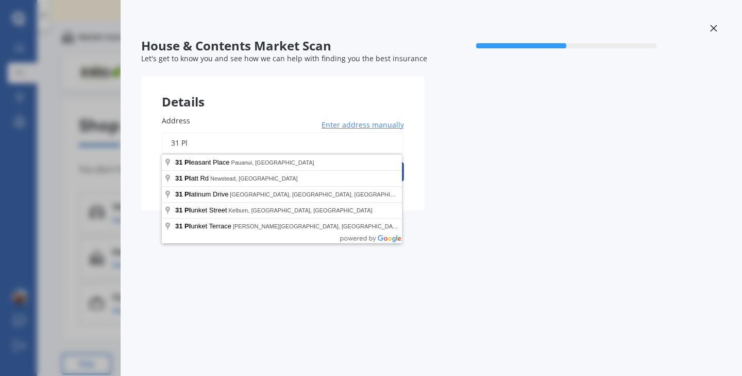
type input "31 Pl"
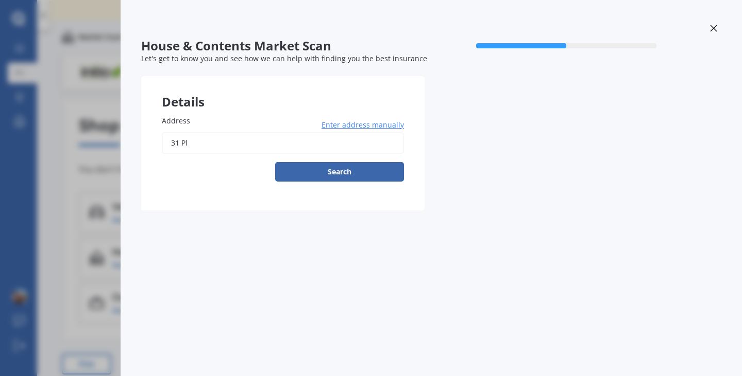
click at [77, 133] on div "House & Contents Market Scan 50 % Let's get to know you and see how we can help…" at bounding box center [371, 188] width 742 height 376
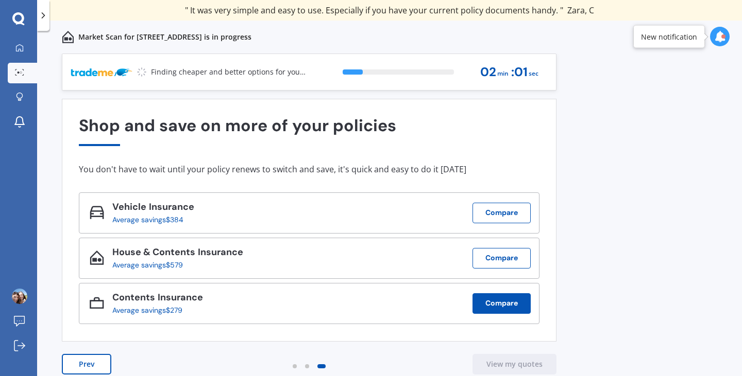
click at [475, 298] on button "Compare" at bounding box center [501, 304] width 58 height 21
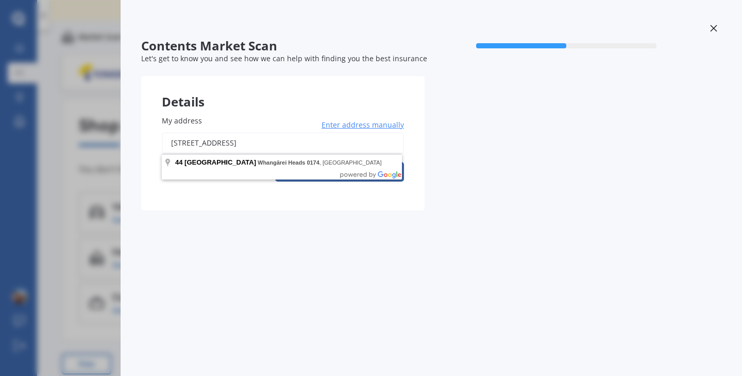
drag, startPoint x: 339, startPoint y: 141, endPoint x: 0, endPoint y: 123, distance: 339.4
click at [0, 123] on div "Contents Market Scan 50 % Let's get to know you and see how we can help with fi…" at bounding box center [371, 188] width 742 height 376
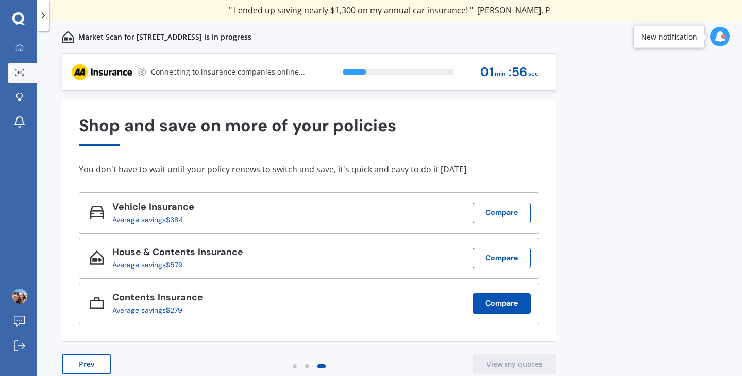
click at [484, 307] on button "Compare" at bounding box center [501, 304] width 58 height 21
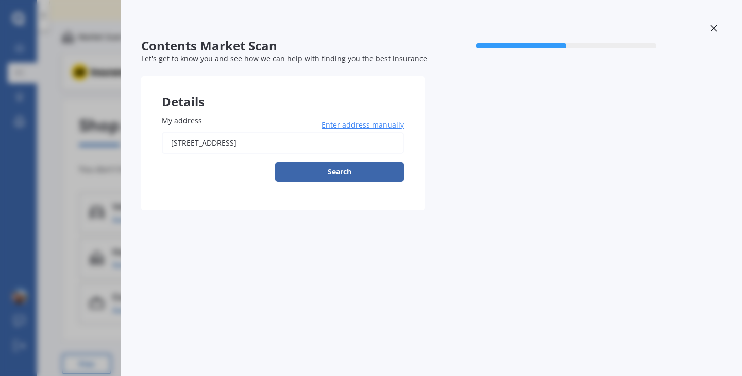
click at [294, 140] on input "[STREET_ADDRESS]" at bounding box center [283, 143] width 242 height 22
click at [294, 140] on input "44 Darchds 0174" at bounding box center [283, 143] width 242 height 22
type input "4"
type input "[STREET_ADDRESS]"
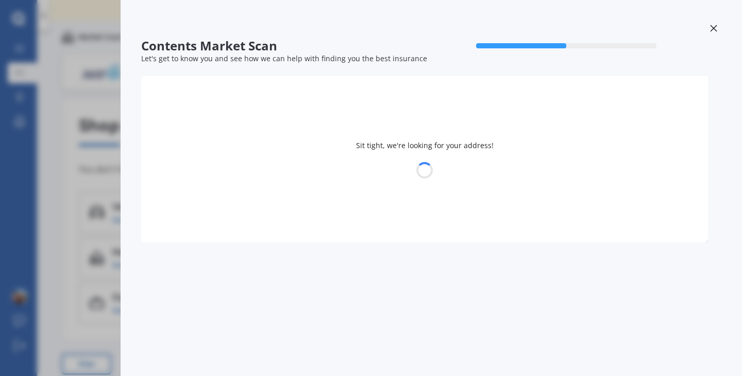
select select "20"
select select "12"
select select "1999"
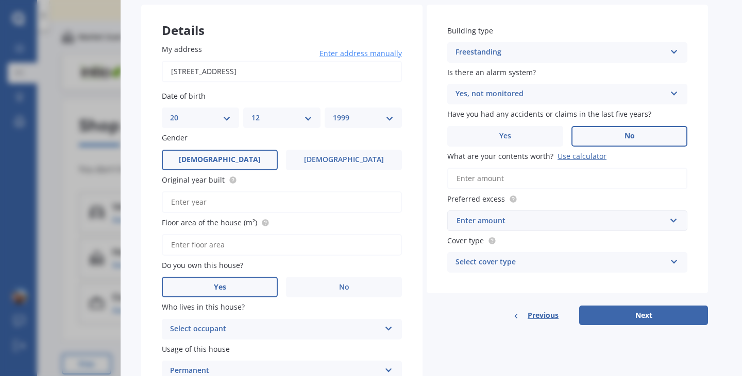
scroll to position [72, 0]
click at [219, 206] on input "Original year built" at bounding box center [282, 202] width 240 height 22
type input "1970"
click at [261, 246] on input "Floor area of the house (m²)" at bounding box center [282, 245] width 240 height 22
type input "88"
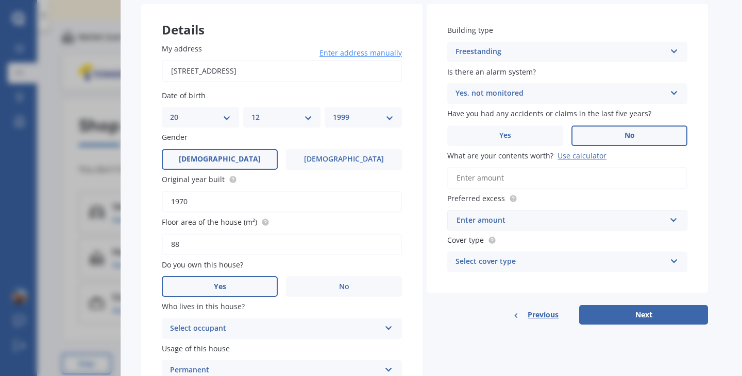
click at [316, 259] on div "My address [STREET_ADDRESS] Enter address manually Search Date of birth DD 01 0…" at bounding box center [281, 212] width 281 height 379
click at [323, 285] on label "No" at bounding box center [344, 287] width 116 height 21
click at [0, 0] on input "No" at bounding box center [0, 0] width 0 height 0
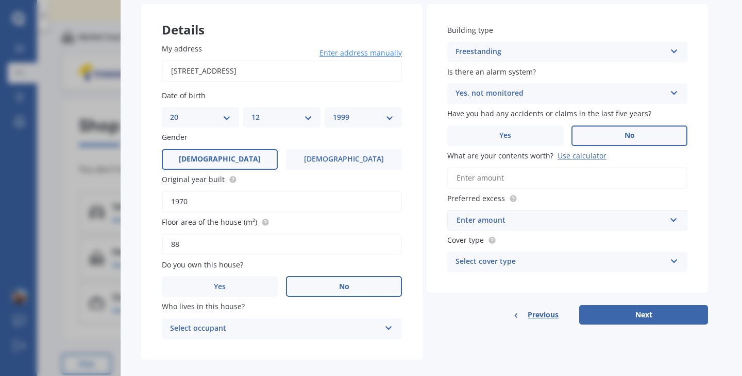
scroll to position [85, 0]
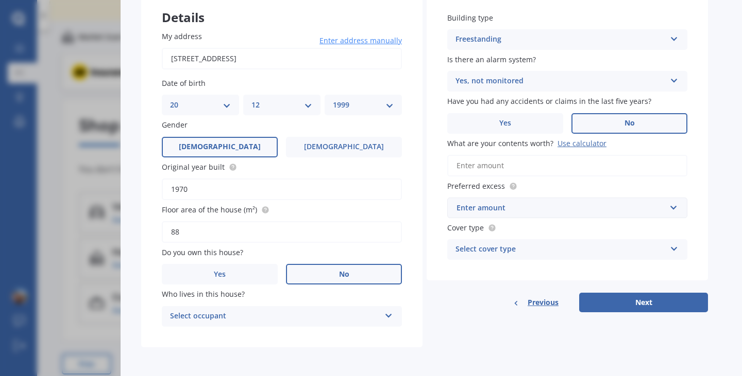
click at [268, 309] on div "Select occupant Tenant" at bounding box center [282, 316] width 240 height 21
click at [234, 338] on div "Tenant" at bounding box center [281, 337] width 239 height 19
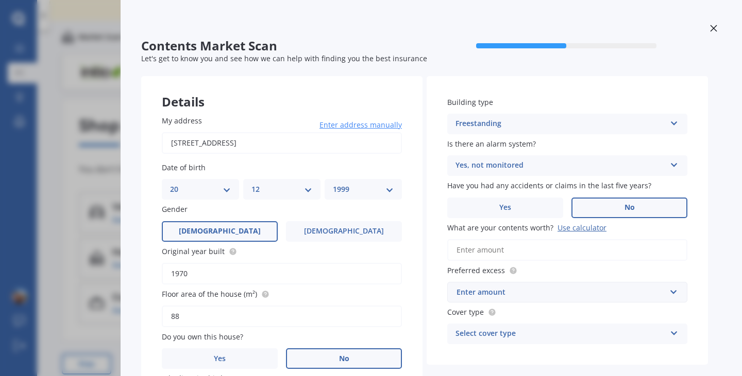
drag, startPoint x: 556, startPoint y: 173, endPoint x: 527, endPoint y: 169, distance: 29.1
click at [527, 169] on div "Yes, not monitored" at bounding box center [560, 166] width 210 height 12
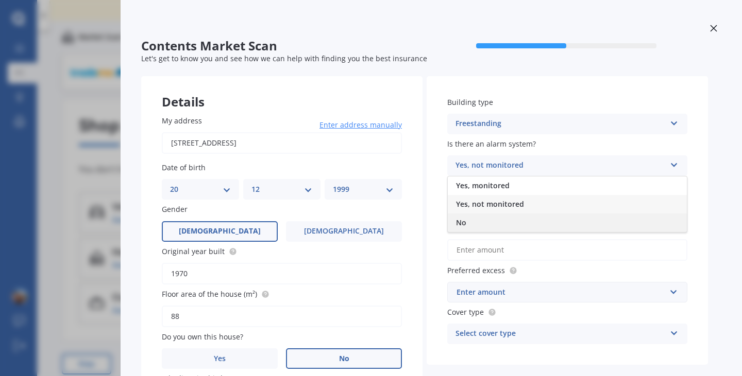
click at [490, 219] on div "No" at bounding box center [567, 223] width 239 height 19
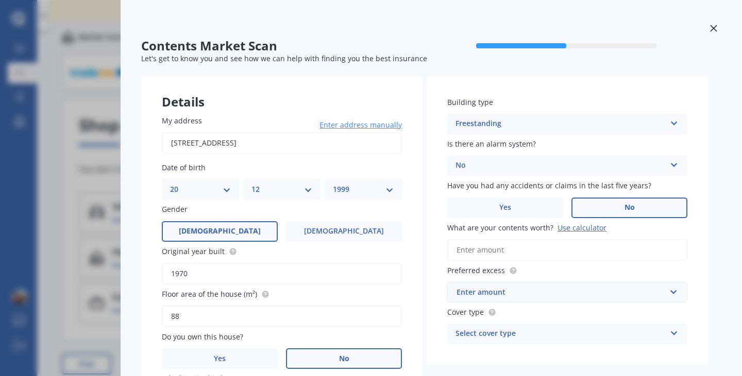
scroll to position [85, 0]
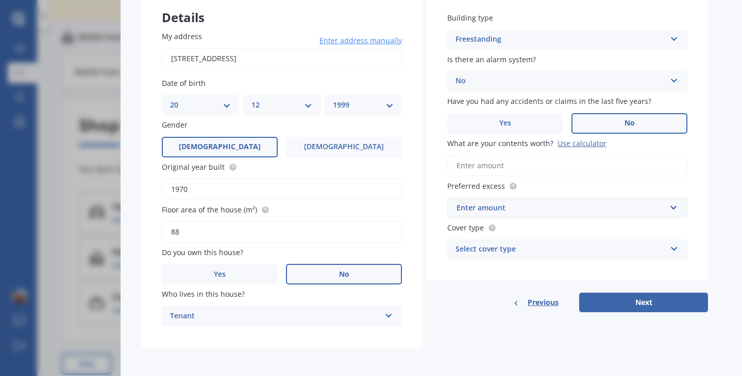
click at [501, 163] on input "What are your contents worth? Use calculator" at bounding box center [567, 166] width 240 height 22
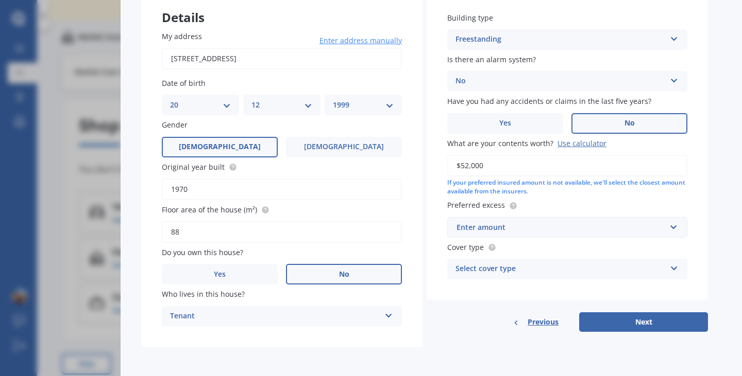
type input "$52,000"
click at [576, 233] on div "Enter amount" at bounding box center [560, 227] width 209 height 11
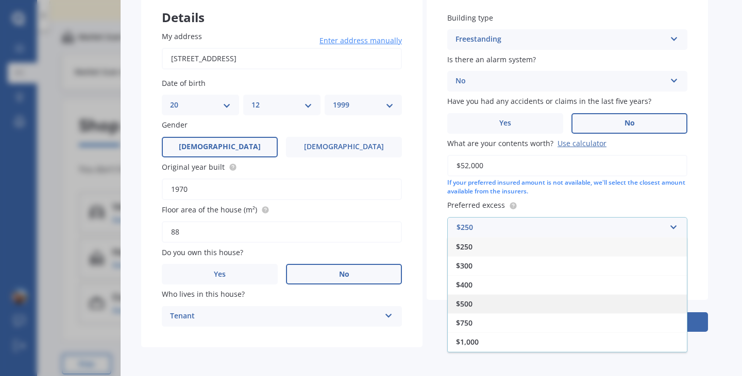
click at [500, 299] on div "$500" at bounding box center [567, 304] width 239 height 19
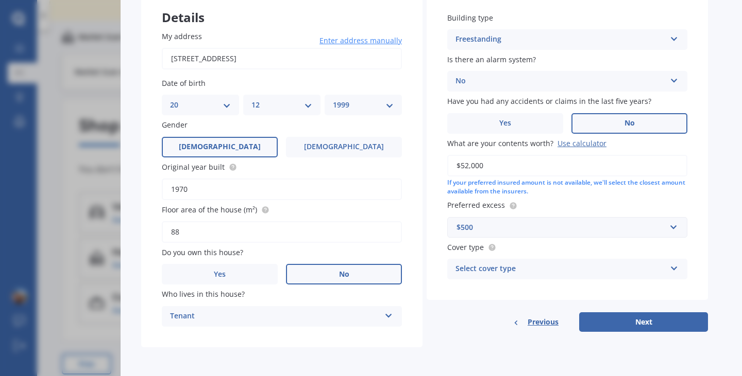
click at [515, 276] on div "Select cover type High Medium Limited" at bounding box center [567, 269] width 240 height 21
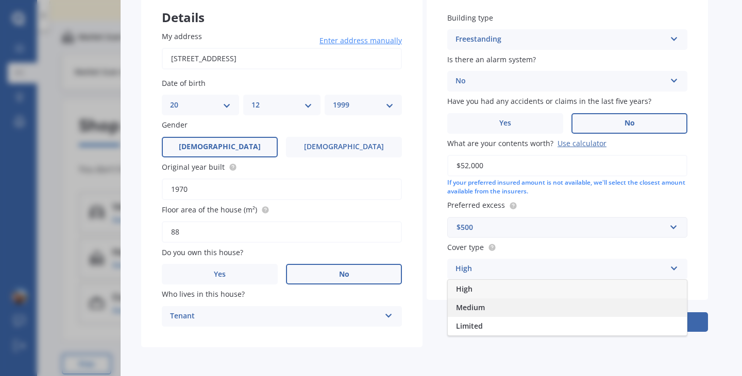
click at [488, 306] on div "Medium" at bounding box center [567, 308] width 239 height 19
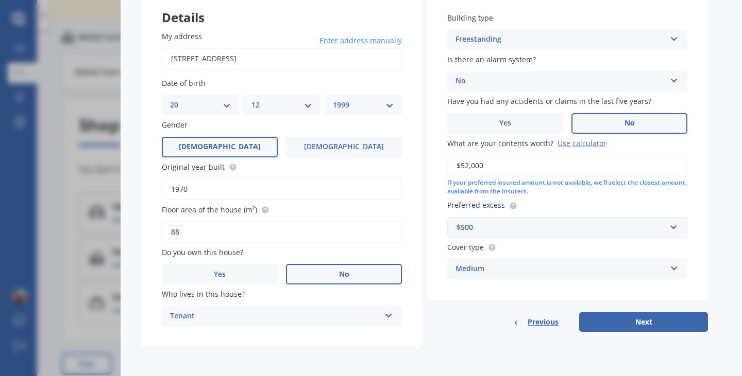
click at [543, 262] on div "Medium High Medium Limited" at bounding box center [567, 269] width 240 height 21
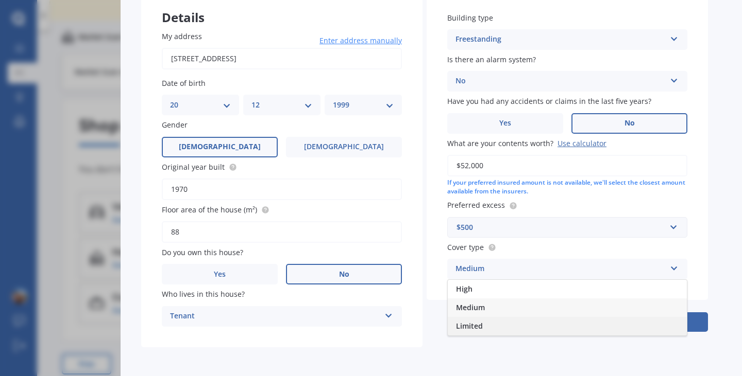
click at [477, 324] on span "Limited" at bounding box center [469, 326] width 27 height 10
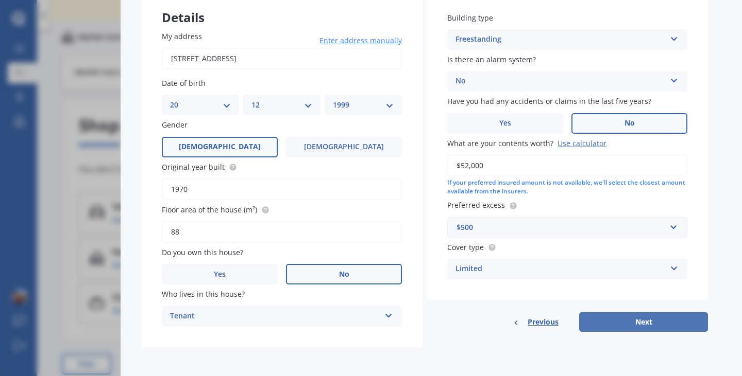
click at [595, 316] on button "Next" at bounding box center [643, 323] width 129 height 20
select select "20"
select select "12"
select select "1999"
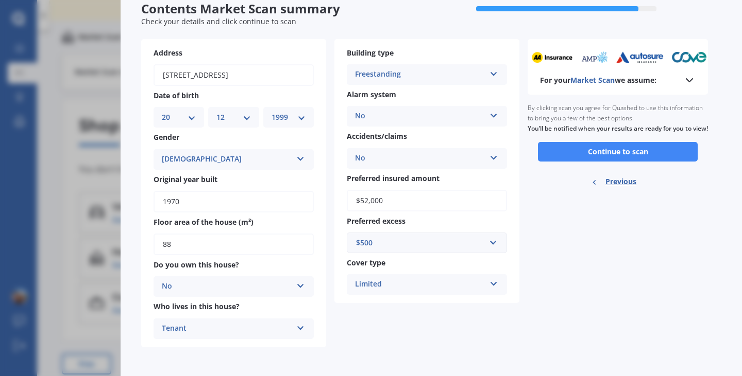
scroll to position [38, 0]
click at [559, 162] on button "Continue to scan" at bounding box center [618, 152] width 160 height 20
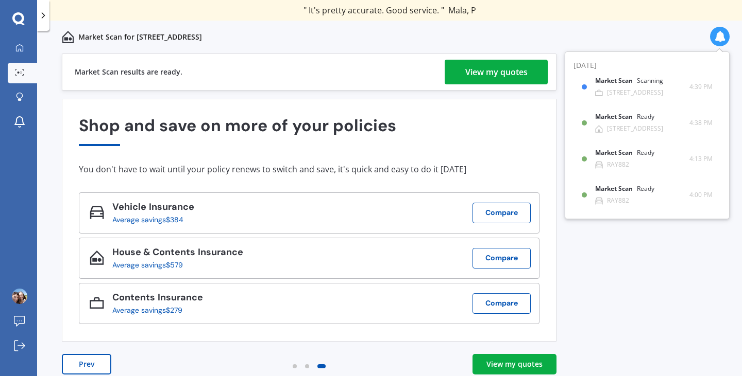
click at [495, 70] on div "View my quotes" at bounding box center [496, 72] width 62 height 25
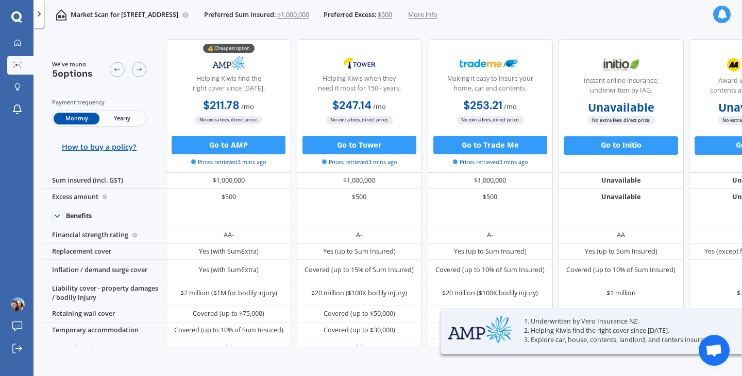
click at [126, 121] on span "Yearly" at bounding box center [121, 119] width 45 height 12
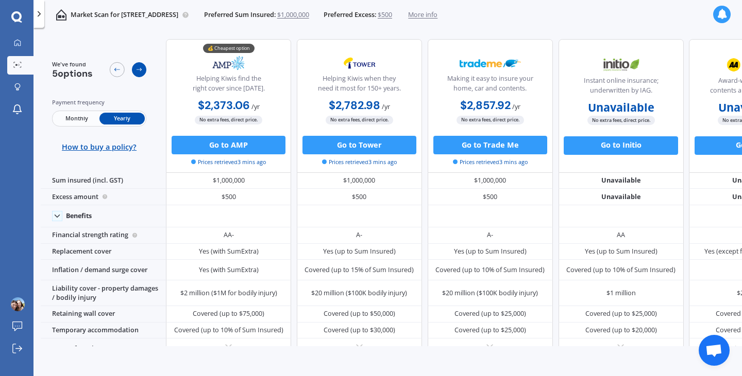
click at [134, 74] on div at bounding box center [139, 69] width 15 height 15
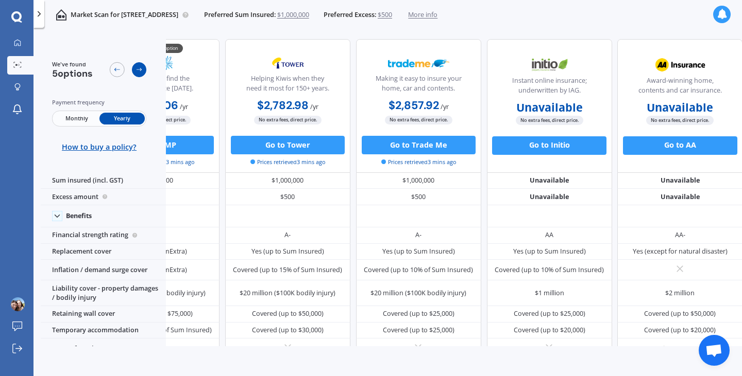
scroll to position [0, 85]
click at [34, 12] on div at bounding box center [38, 14] width 11 height 28
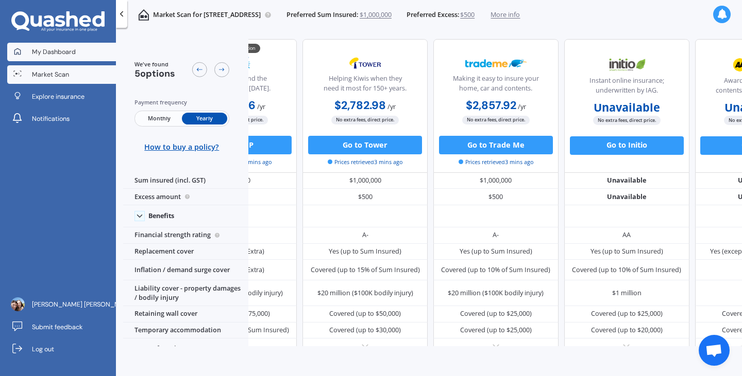
click at [65, 56] on span "My Dashboard" at bounding box center [54, 51] width 44 height 9
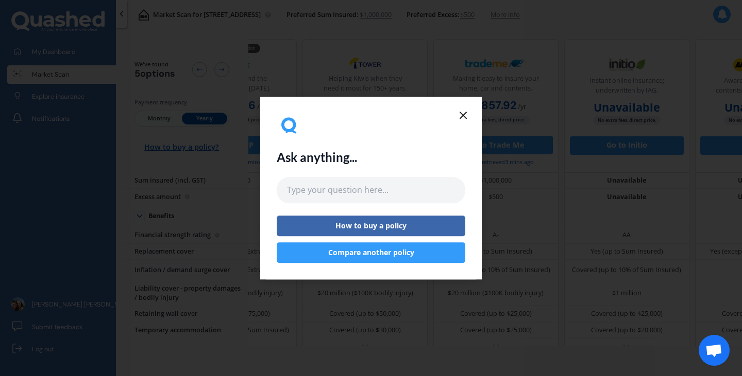
click at [460, 117] on icon at bounding box center [463, 115] width 12 height 12
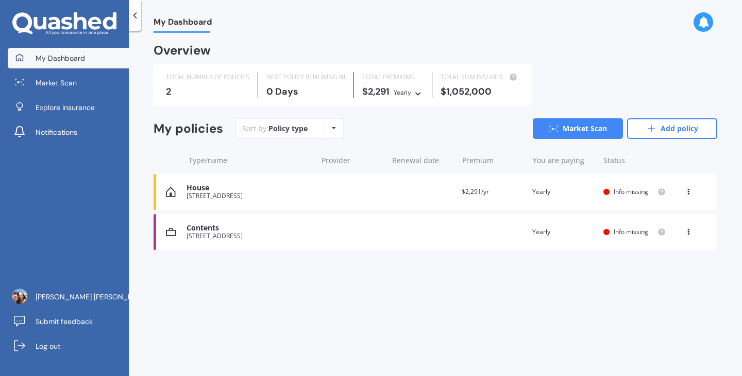
click at [297, 238] on div "[STREET_ADDRESS]" at bounding box center [248, 236] width 125 height 7
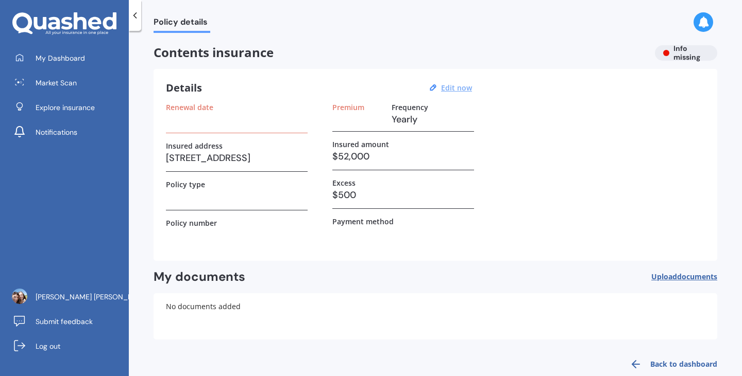
click at [453, 91] on u "Edit now" at bounding box center [456, 88] width 31 height 10
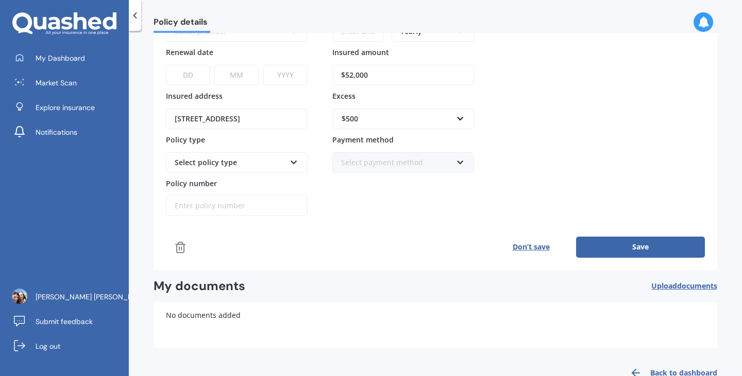
scroll to position [99, 0]
click at [633, 252] on button "Save" at bounding box center [640, 247] width 129 height 21
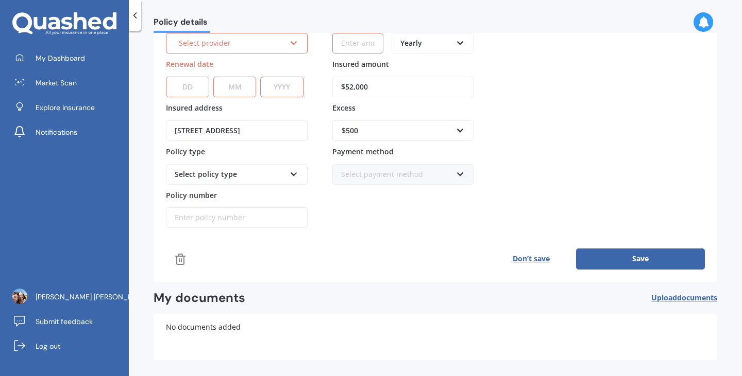
scroll to position [0, 0]
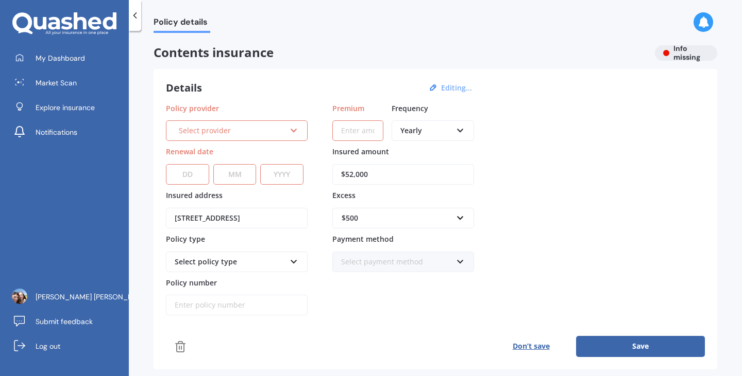
click at [283, 125] on div "Select provider AA AMI AMP ANZ ASB Ando BNZ Co-Operative Bank FMG Initio Kiwiba…" at bounding box center [237, 131] width 142 height 21
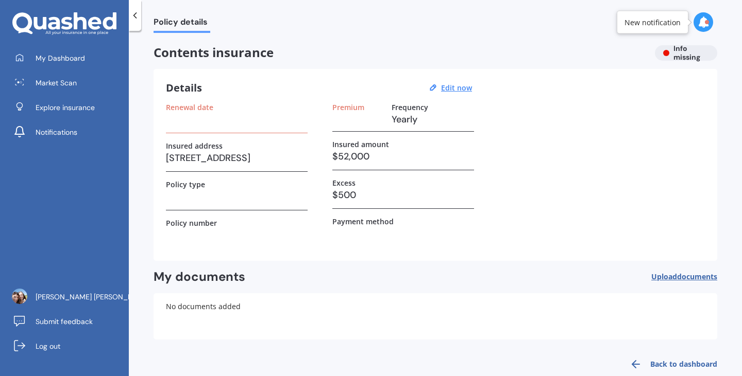
click at [235, 119] on h3 at bounding box center [237, 119] width 142 height 15
click at [701, 23] on icon at bounding box center [702, 21] width 11 height 11
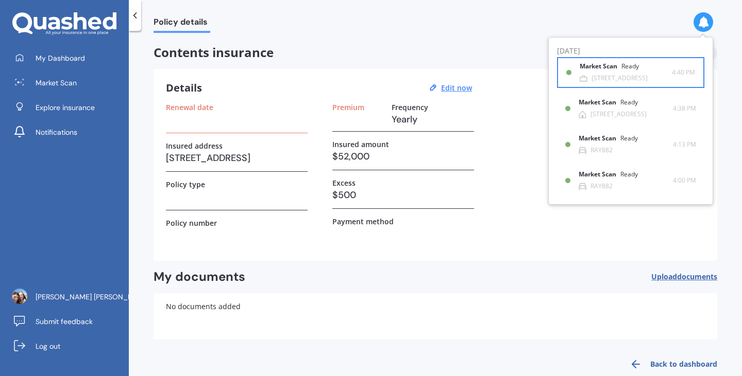
click at [624, 70] on div "Ready" at bounding box center [630, 66] width 18 height 7
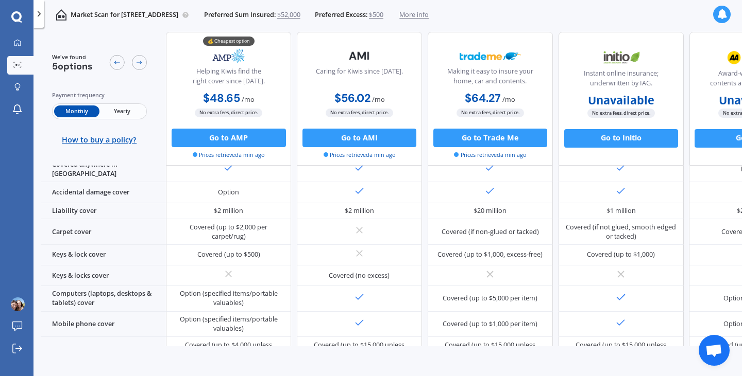
scroll to position [144, 0]
click at [124, 115] on span "Yearly" at bounding box center [121, 111] width 45 height 12
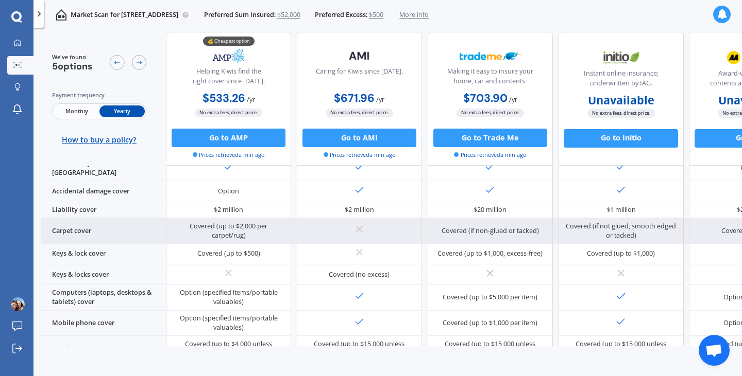
scroll to position [0, 0]
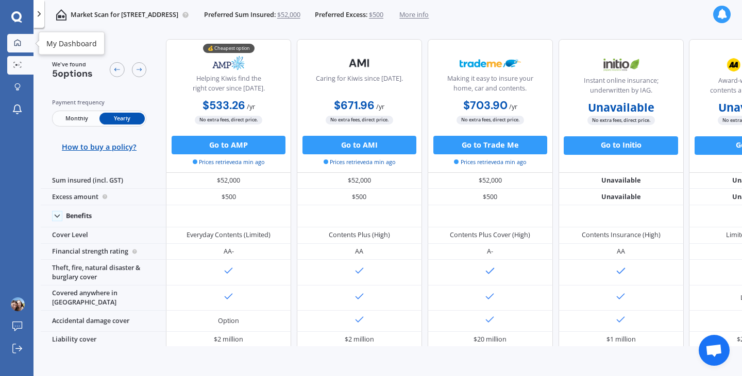
click at [19, 41] on icon at bounding box center [17, 42] width 7 height 7
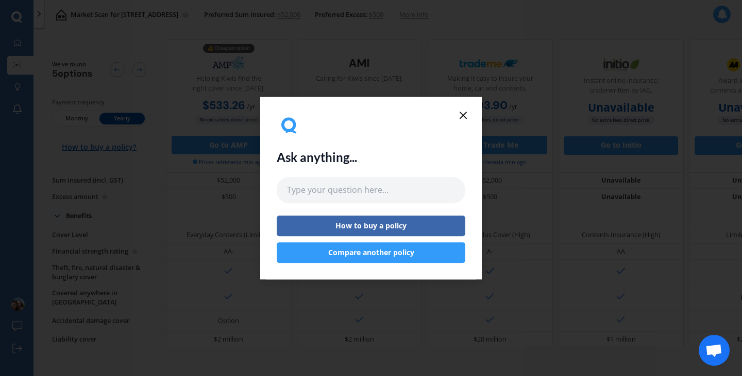
click at [461, 111] on icon at bounding box center [463, 115] width 12 height 12
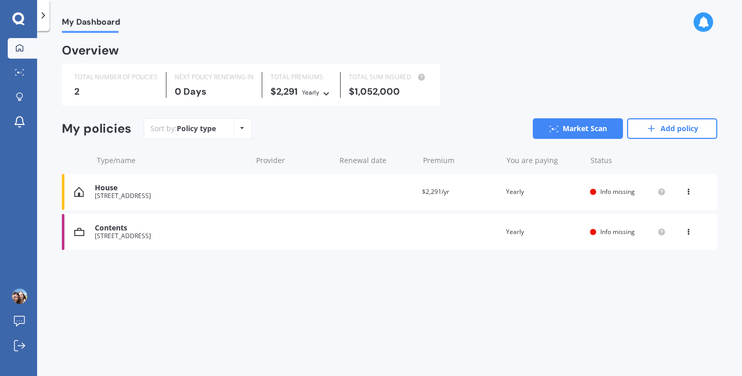
click at [552, 195] on div "You are paying Yearly" at bounding box center [544, 192] width 76 height 10
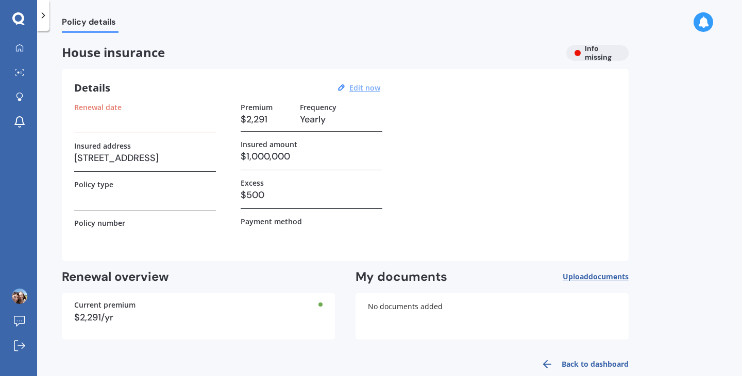
click at [370, 90] on u "Edit now" at bounding box center [364, 88] width 31 height 10
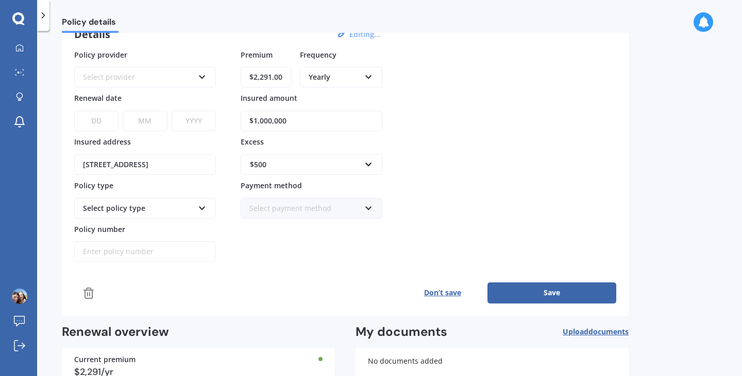
scroll to position [127, 0]
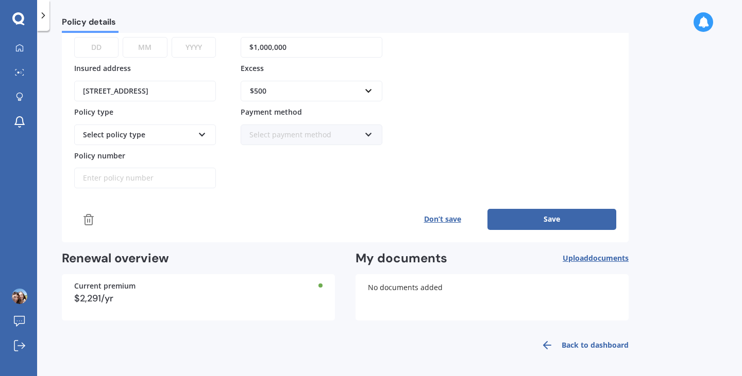
click at [582, 256] on span "Upload documents" at bounding box center [595, 258] width 66 height 8
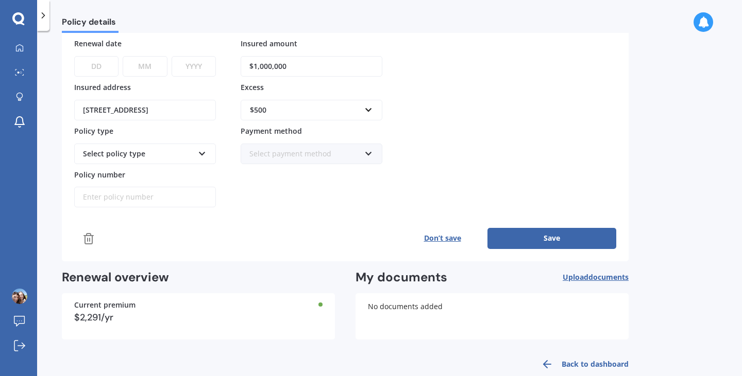
scroll to position [108, 0]
click at [586, 277] on span "Upload documents" at bounding box center [595, 278] width 66 height 8
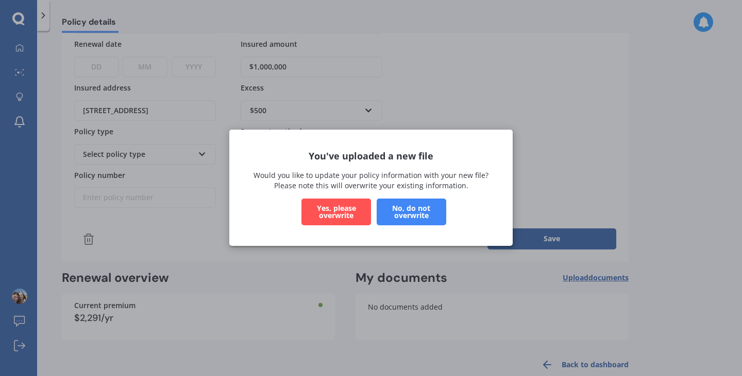
click at [347, 210] on button "Yes, please overwrite" at bounding box center [336, 212] width 70 height 27
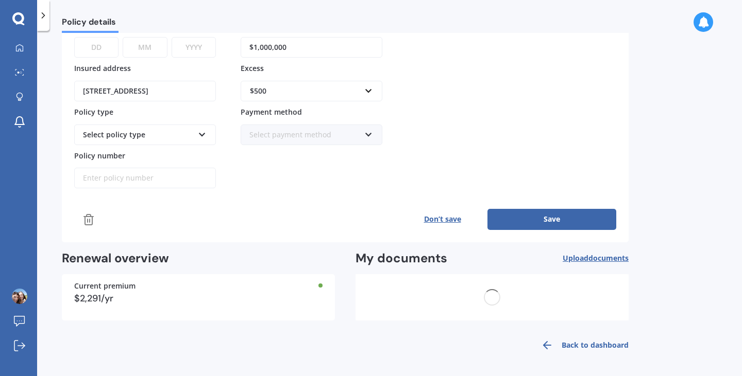
scroll to position [127, 0]
click at [607, 260] on span "documents" at bounding box center [608, 258] width 40 height 10
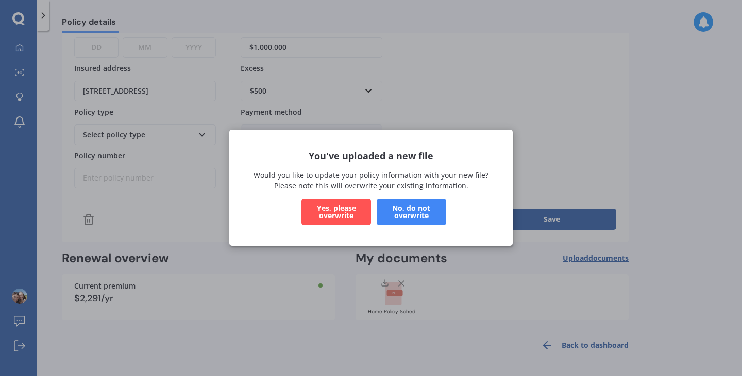
click at [332, 214] on button "Yes, please overwrite" at bounding box center [336, 212] width 70 height 27
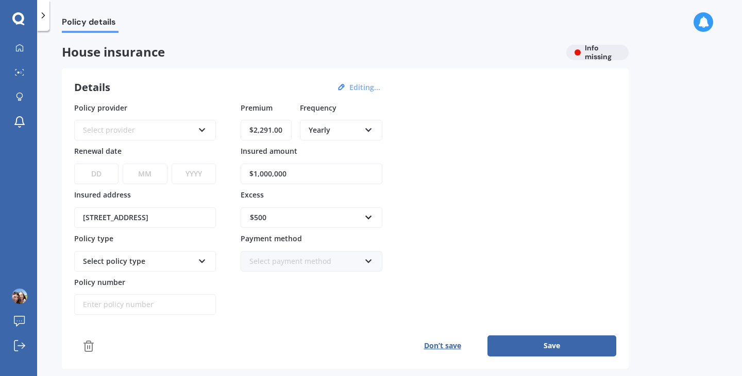
scroll to position [0, 0]
click at [149, 131] on div "Select provider" at bounding box center [138, 130] width 111 height 11
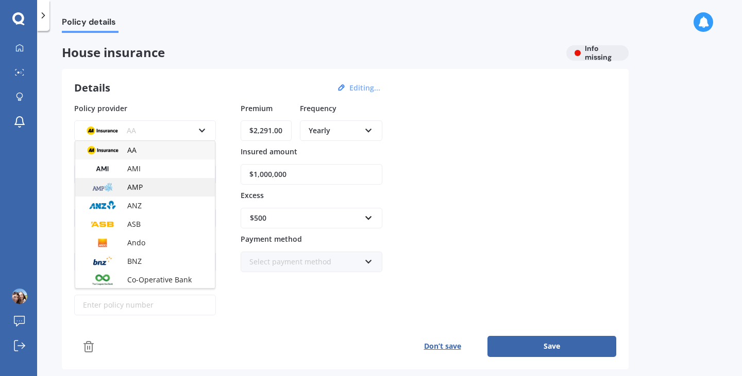
click at [148, 183] on div "AMP" at bounding box center [145, 187] width 140 height 19
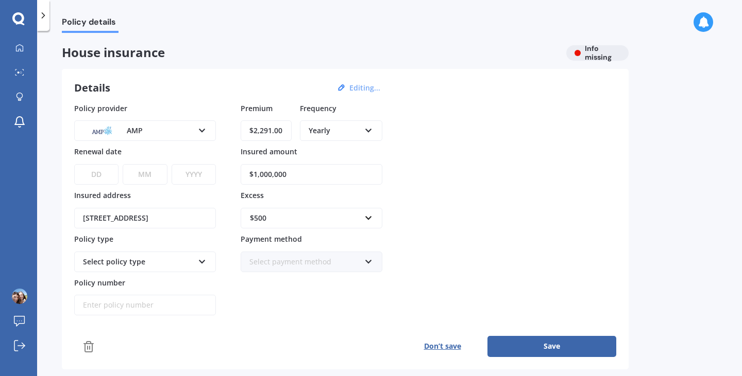
click at [106, 172] on select "DD 01 02 03 04 05 06 07 08 09 10 11 12 13 14 15 16 17 18 19 20 21 22 23 24 25 2…" at bounding box center [96, 174] width 44 height 21
select select "12"
click at [135, 177] on select "MM 01 02 03 04 05 06 07 08 09 10 11 12" at bounding box center [145, 174] width 44 height 21
select select "06"
click at [199, 177] on select "YYYY 2027 2026 2025 2024 2023 2022 2021 2020 2019 2018 2017 2016 2015 2014 2013…" at bounding box center [194, 174] width 44 height 21
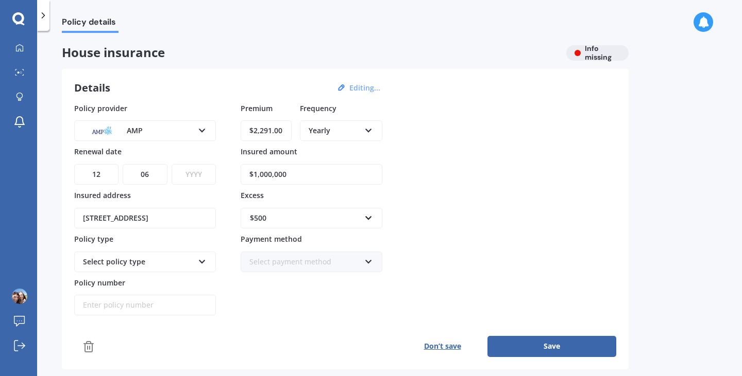
select select "2027"
click at [459, 157] on div "Policy provider AMP AA AMI AMP ANZ ASB Ando BNZ Co-Operative Bank FMG Initio Ki…" at bounding box center [345, 209] width 542 height 213
click at [188, 266] on div "Select policy type" at bounding box center [138, 261] width 111 height 11
click at [131, 302] on div "Everyday Plus" at bounding box center [145, 300] width 140 height 19
click at [125, 306] on input "Policy number" at bounding box center [145, 305] width 142 height 21
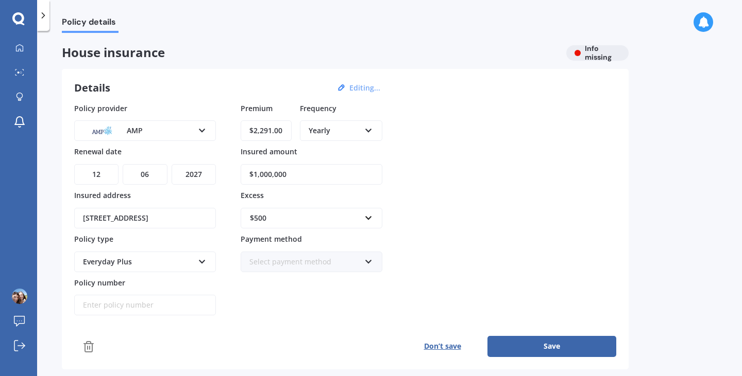
paste input "HCC002341149"
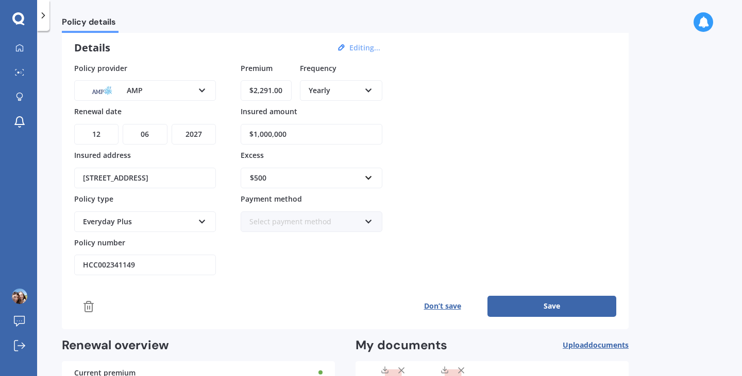
scroll to position [41, 0]
type input "HCC002341149"
click at [543, 304] on button "Save" at bounding box center [551, 306] width 129 height 21
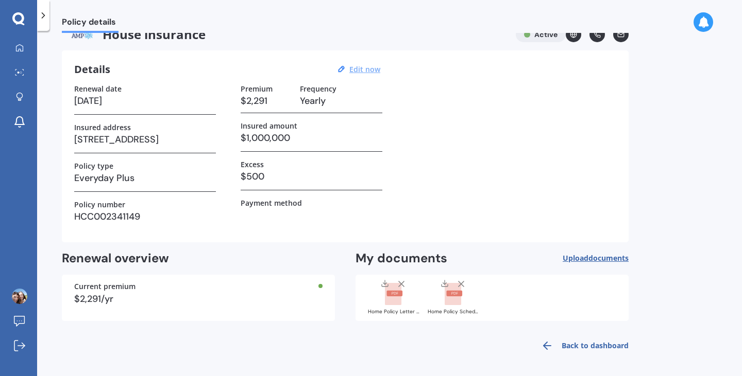
scroll to position [0, 0]
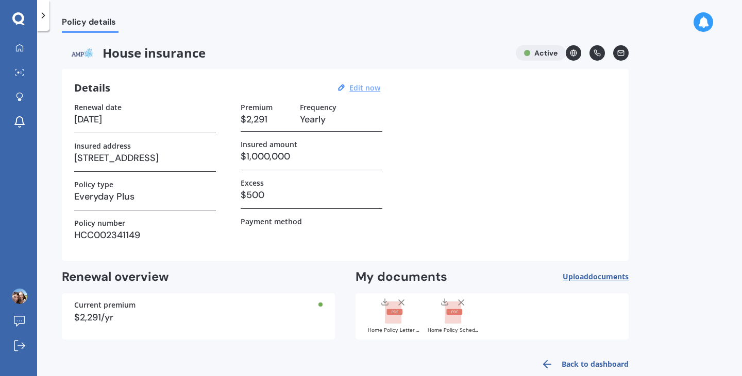
click at [42, 19] on icon at bounding box center [43, 15] width 10 height 10
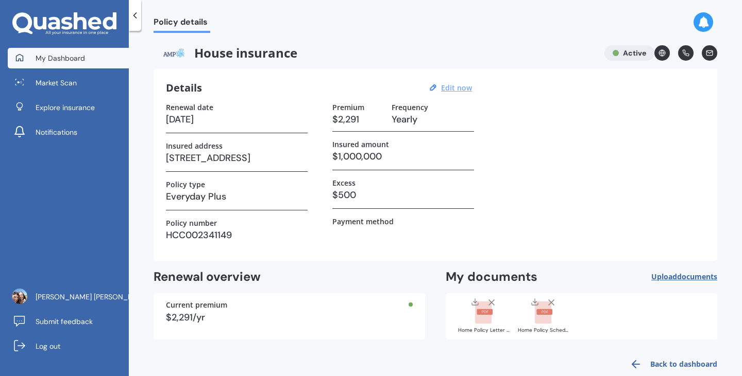
click at [55, 59] on span "My Dashboard" at bounding box center [60, 58] width 49 height 10
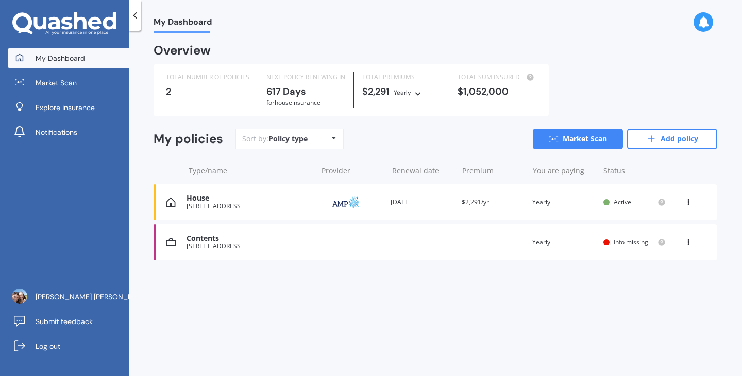
click at [482, 235] on div "Contents [STREET_ADDRESS] Renewal date Premium You are paying Yearly Status Inf…" at bounding box center [434, 243] width 563 height 36
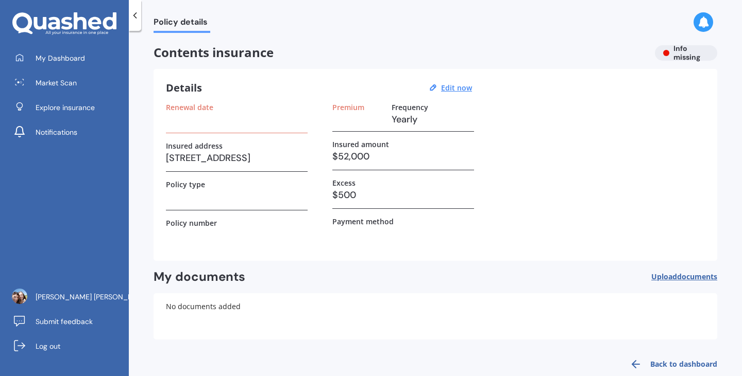
scroll to position [19, 0]
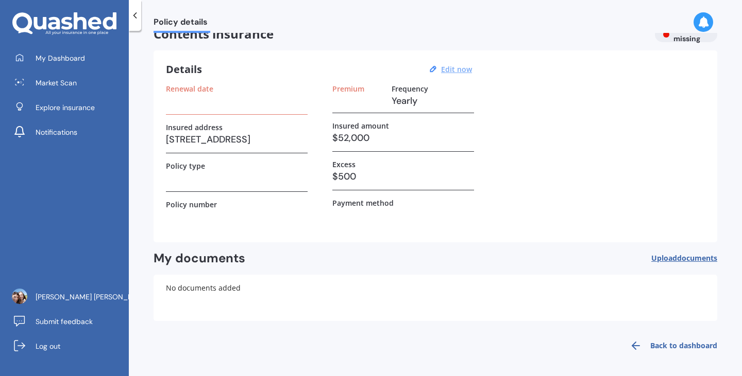
click at [446, 68] on u "Edit now" at bounding box center [456, 69] width 31 height 10
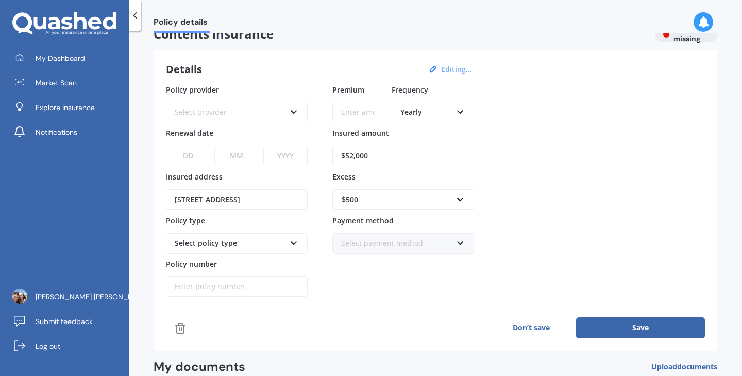
click at [249, 119] on div "Select provider AA AMI AMP ANZ ASB Ando BNZ Co-Operative Bank FMG Initio Kiwiba…" at bounding box center [237, 112] width 142 height 21
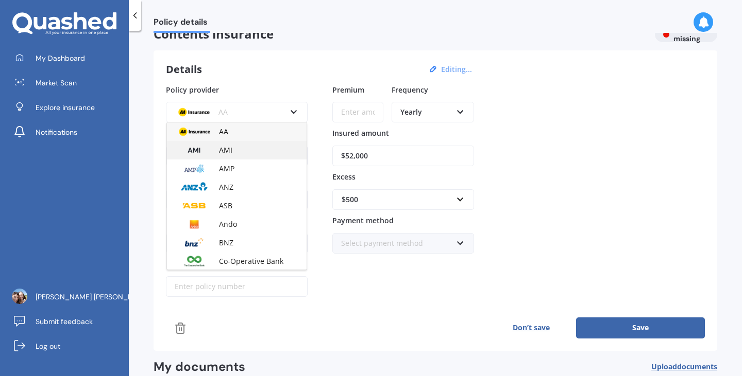
click at [244, 152] on div "AMI" at bounding box center [237, 150] width 140 height 19
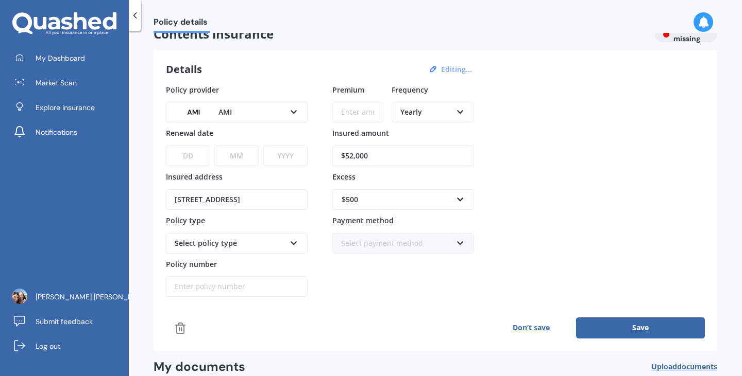
click at [191, 164] on select "DD 01 02 03 04 05 06 07 08 09 10 11 12 13 14 15 16 17 18 19 20 21 22 23 24 25 2…" at bounding box center [188, 156] width 44 height 21
select select "23"
click at [251, 158] on select "MM 01 02 03 04 05 06 07 08 09 10 11 12" at bounding box center [236, 156] width 44 height 21
select select "03"
click at [287, 159] on select "YYYY 2027 2026 2025 2024 2023 2022 2021 2020 2019 2018 2017 2016 2015 2014 2013…" at bounding box center [285, 156] width 44 height 21
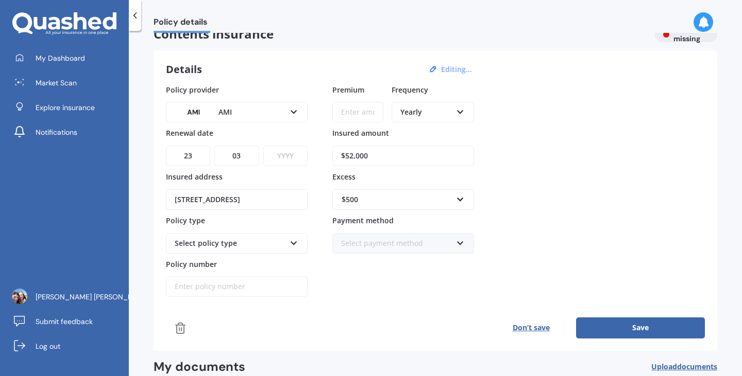
select select "2026"
click at [263, 146] on select "YYYY 2027 2026 2025 2024 2023 2022 2021 2020 2019 2018 2017 2016 2015 2014 2013…" at bounding box center [285, 156] width 44 height 21
click at [303, 182] on div "[STREET_ADDRESS]" at bounding box center [237, 193] width 142 height 33
click at [265, 243] on div "Select policy type" at bounding box center [230, 243] width 111 height 11
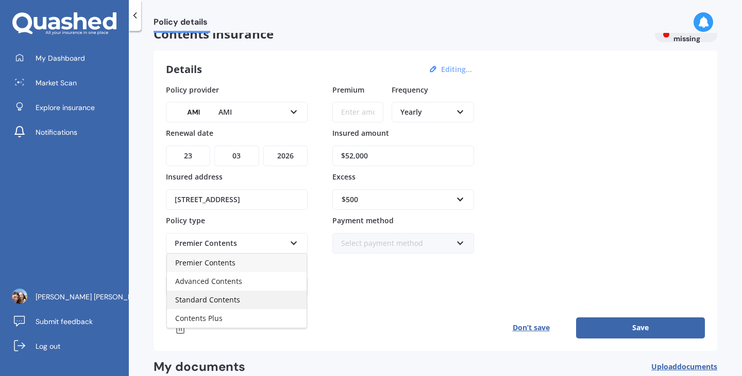
click at [242, 300] on div "Standard Contents" at bounding box center [237, 300] width 140 height 19
click at [224, 283] on input "Policy number" at bounding box center [237, 287] width 142 height 21
paste input "HOMA00705549"
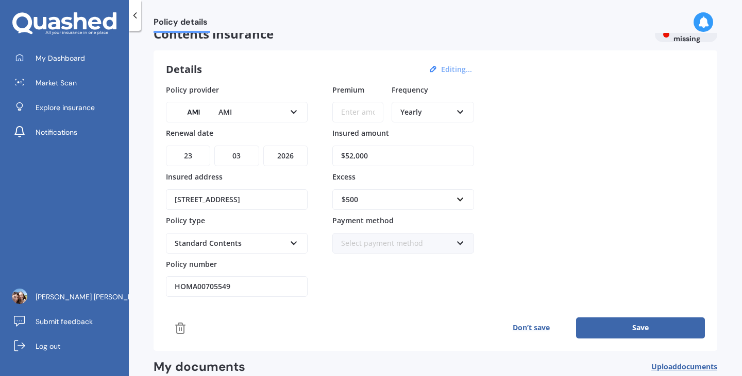
type input "HOMA00705549"
click at [361, 115] on input "Premium" at bounding box center [357, 112] width 51 height 21
type input "$754.62"
click at [500, 140] on div "Policy provider AMI AA AMI AMP ANZ ASB Ando BNZ Co-Operative Bank FMG Initio Ki…" at bounding box center [435, 190] width 539 height 213
click at [425, 115] on div "Yearly" at bounding box center [426, 112] width 52 height 11
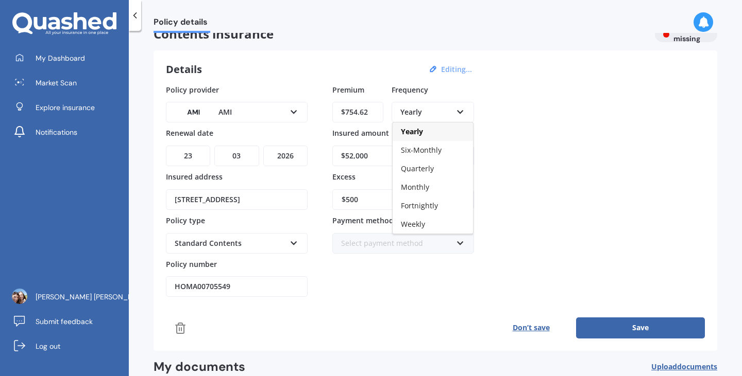
click at [507, 122] on div "Policy provider AMI AA AMI AMP ANZ ASB Ando BNZ Co-Operative Bank FMG Initio Ki…" at bounding box center [435, 190] width 539 height 213
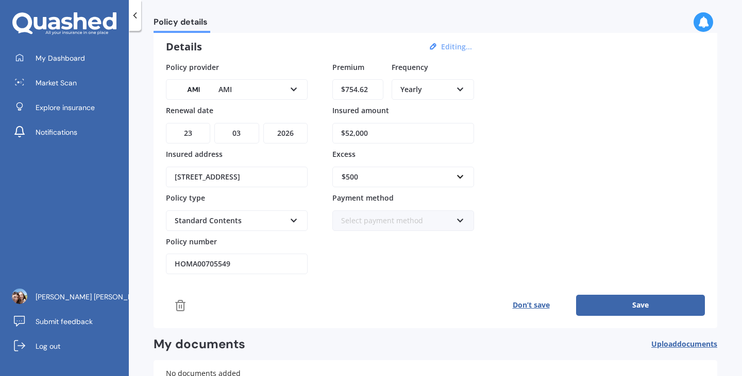
click at [599, 302] on button "Save" at bounding box center [640, 305] width 129 height 21
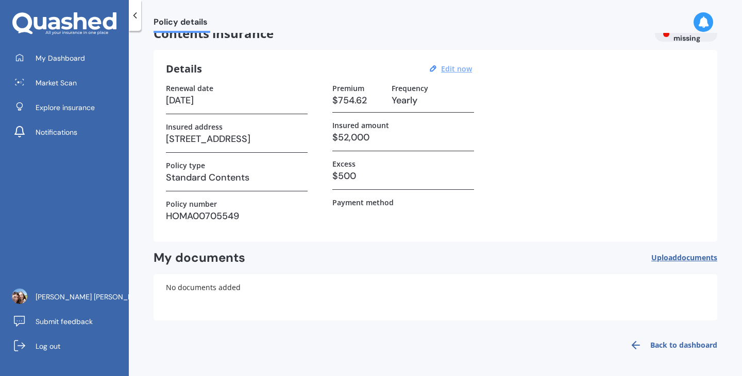
scroll to position [19, 0]
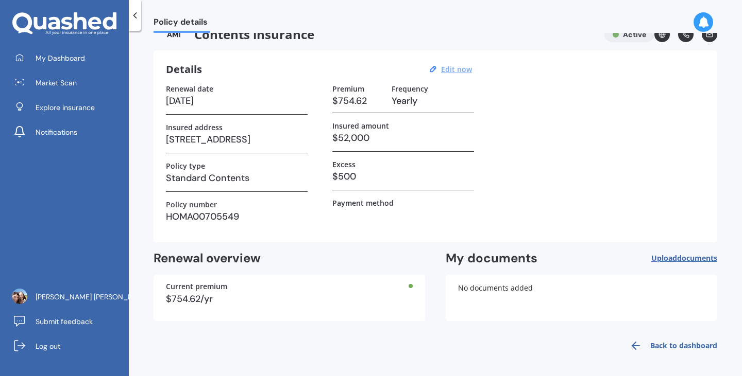
click at [651, 257] on span "Upload documents" at bounding box center [684, 258] width 66 height 8
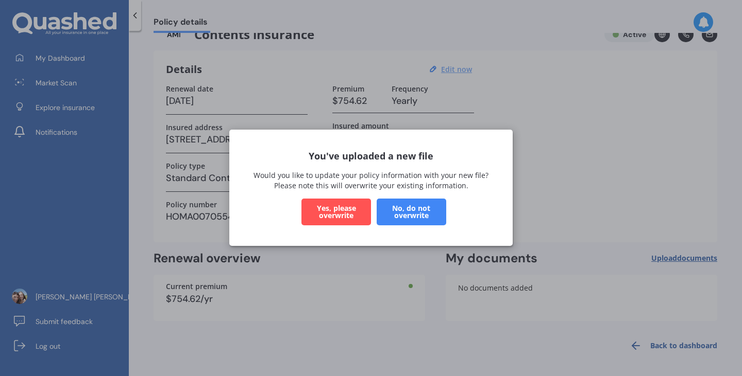
click at [336, 222] on button "Yes, please overwrite" at bounding box center [336, 212] width 70 height 27
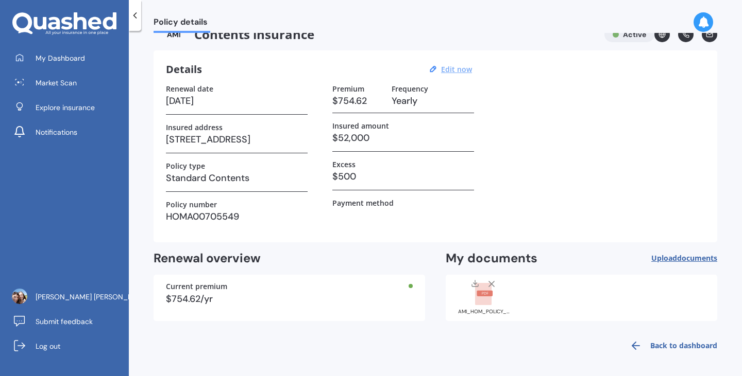
scroll to position [0, 0]
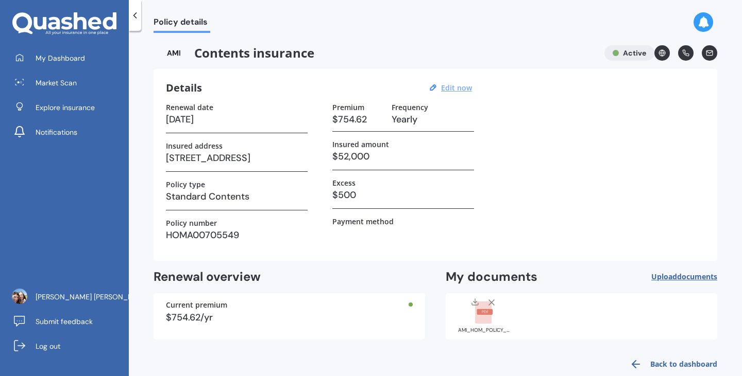
click at [132, 18] on icon at bounding box center [135, 15] width 10 height 10
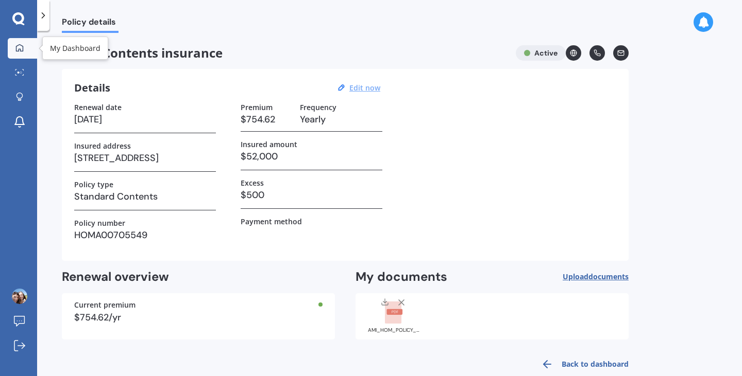
click at [15, 45] on div at bounding box center [19, 48] width 15 height 9
